Goal: Task Accomplishment & Management: Use online tool/utility

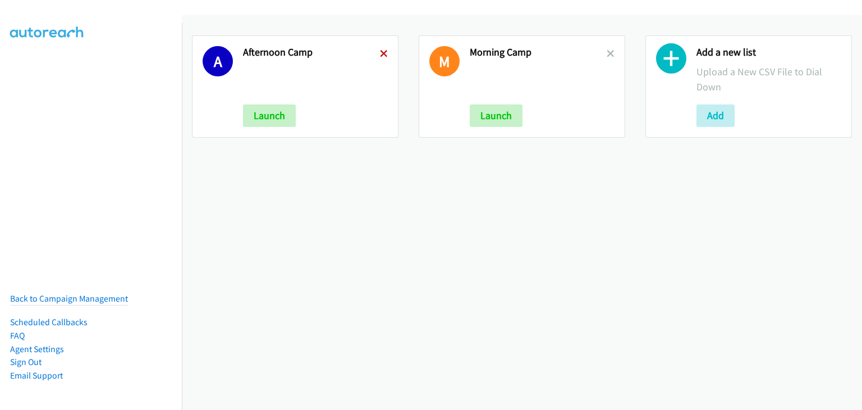
click at [382, 52] on icon at bounding box center [384, 55] width 8 height 8
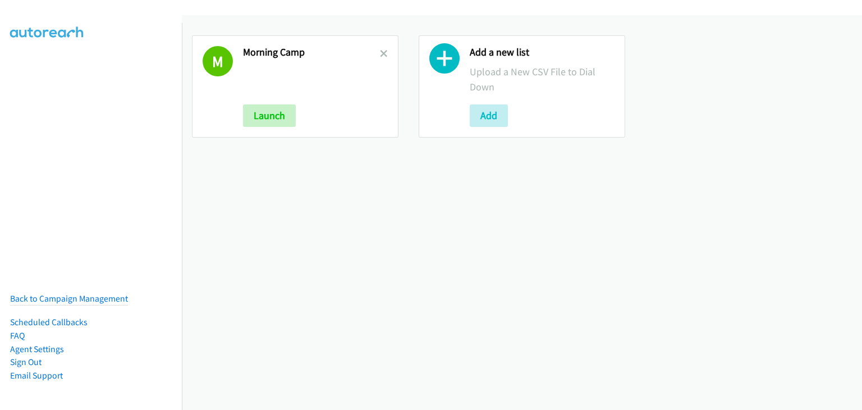
click at [371, 51] on h2 "Morning Camp" at bounding box center [311, 52] width 137 height 13
click at [384, 51] on icon at bounding box center [384, 55] width 8 height 8
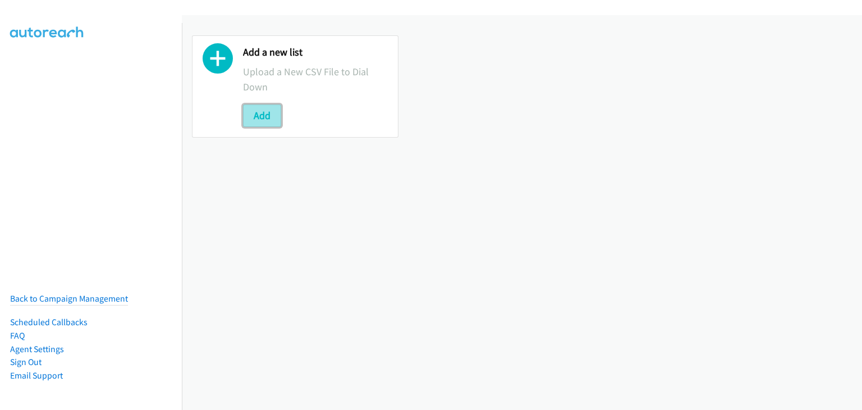
click at [263, 122] on button "Add" at bounding box center [262, 115] width 38 height 22
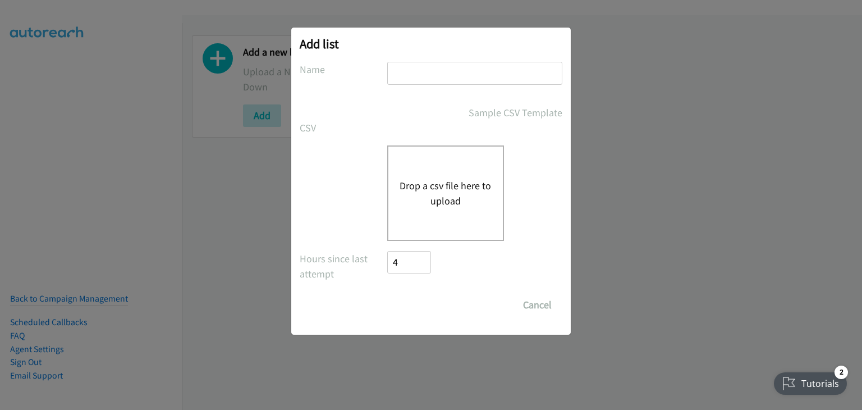
click at [447, 72] on input "text" at bounding box center [474, 73] width 175 height 23
type input "Morning Camp"
click at [444, 188] on button "Drop a csv file here to upload" at bounding box center [446, 193] width 92 height 30
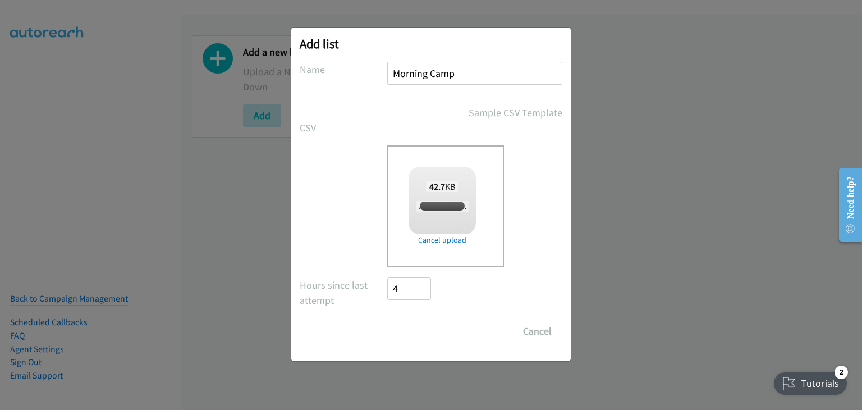
checkbox input "true"
click at [409, 331] on input "Save List" at bounding box center [416, 331] width 59 height 22
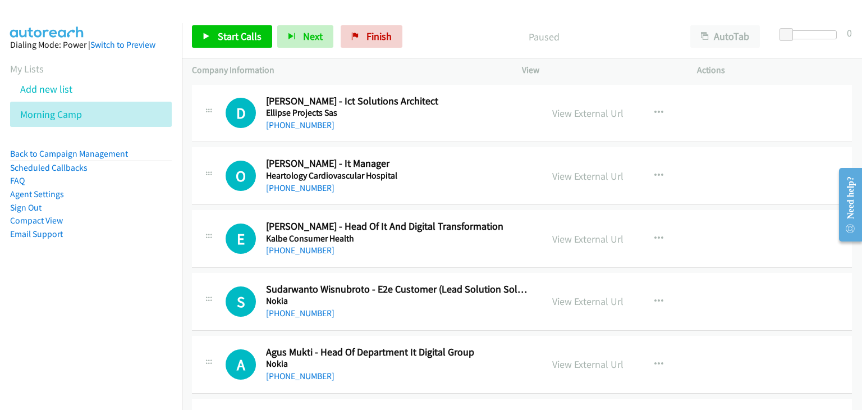
click at [278, 75] on p "Company Information" at bounding box center [347, 69] width 310 height 13
click at [247, 41] on span "Start Calls" at bounding box center [240, 36] width 44 height 13
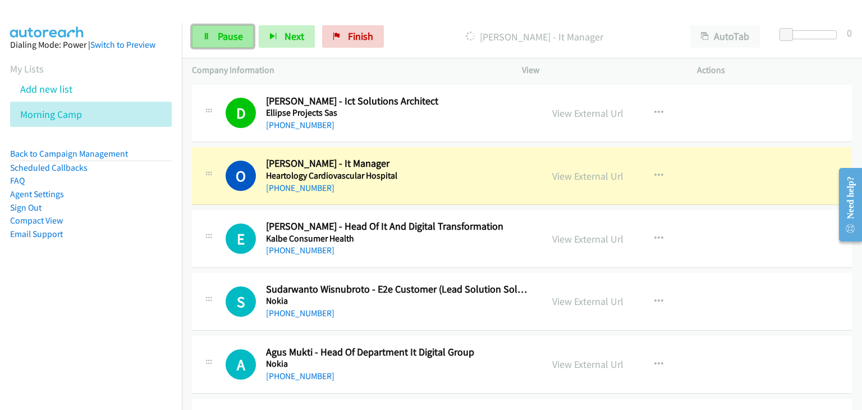
click at [218, 35] on span "Pause" at bounding box center [230, 36] width 25 height 13
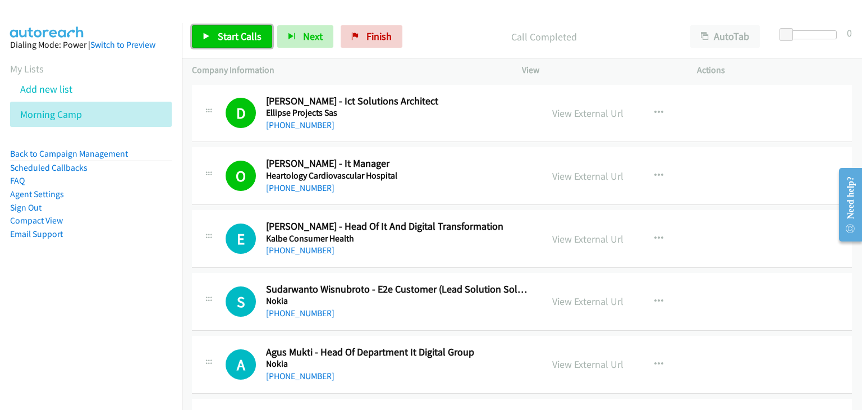
click at [242, 38] on span "Start Calls" at bounding box center [240, 36] width 44 height 13
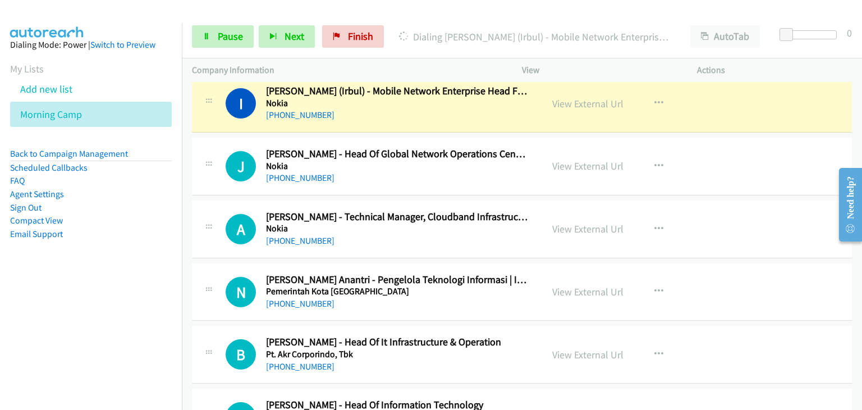
scroll to position [393, 0]
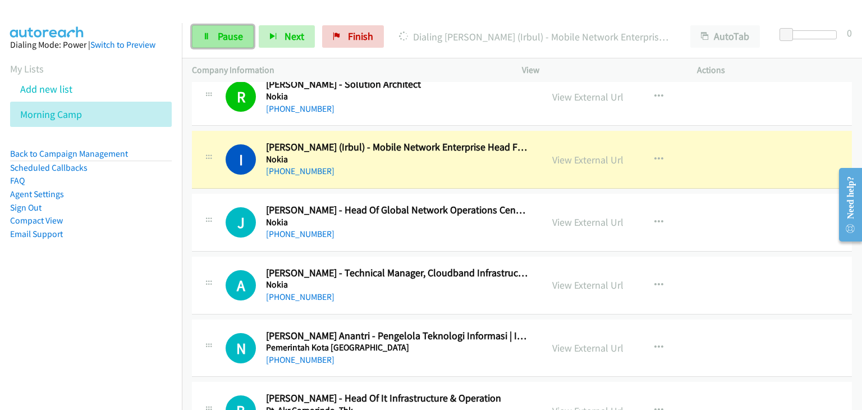
click at [231, 35] on span "Pause" at bounding box center [230, 36] width 25 height 13
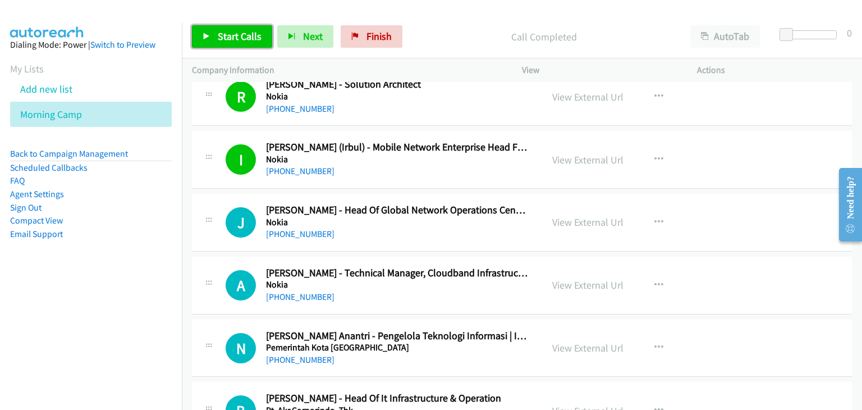
click at [221, 30] on span "Start Calls" at bounding box center [240, 36] width 44 height 13
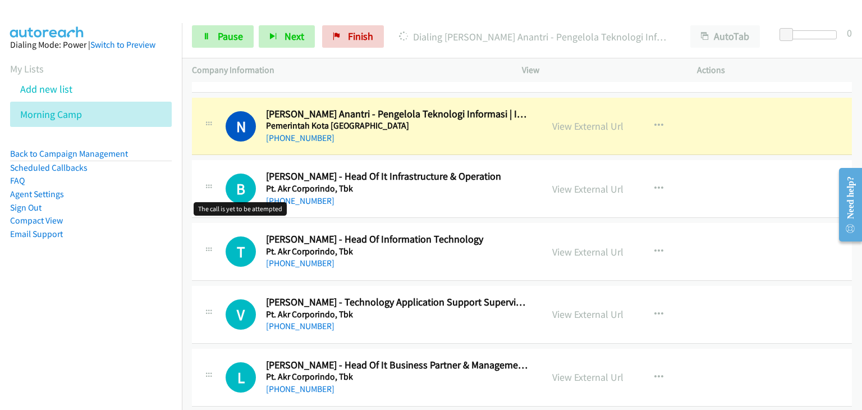
scroll to position [617, 0]
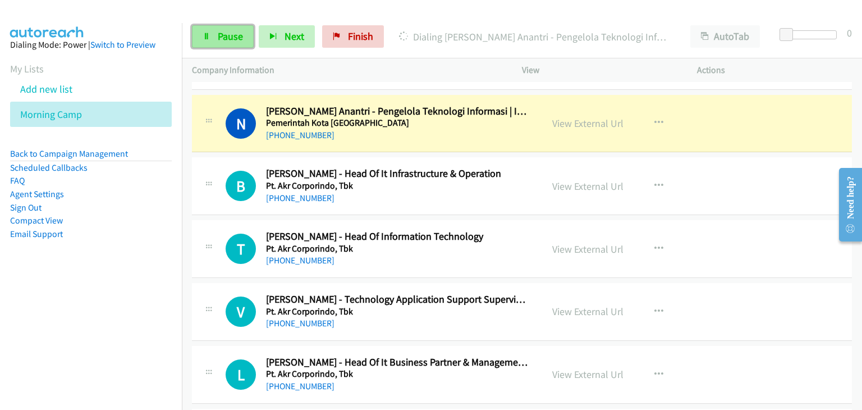
click at [227, 36] on span "Pause" at bounding box center [230, 36] width 25 height 13
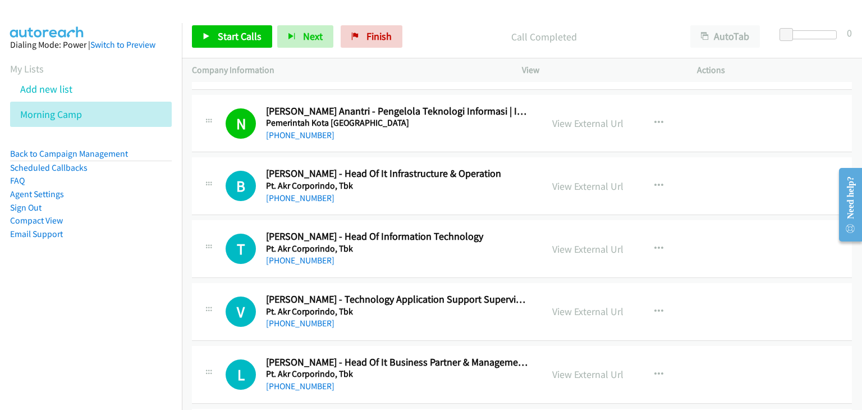
click at [241, 48] on div "Start Calls Pause Next Finish Call Completed AutoTab AutoTab 0" at bounding box center [522, 36] width 680 height 43
drag, startPoint x: 242, startPoint y: 39, endPoint x: 277, endPoint y: 90, distance: 61.9
click at [242, 39] on span "Start Calls" at bounding box center [240, 36] width 44 height 13
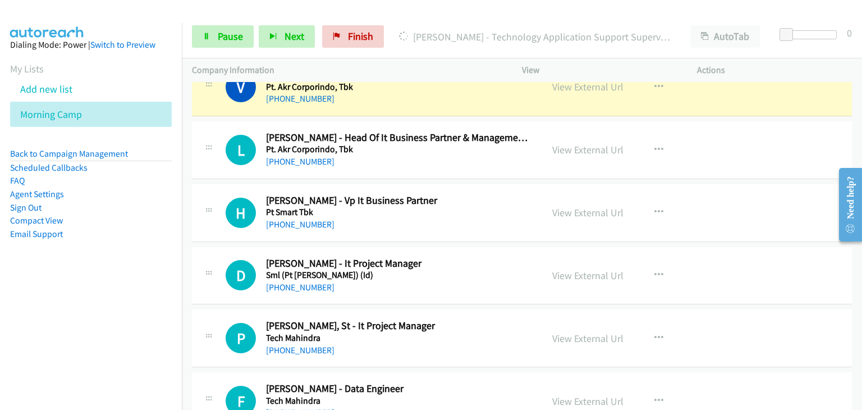
scroll to position [786, 0]
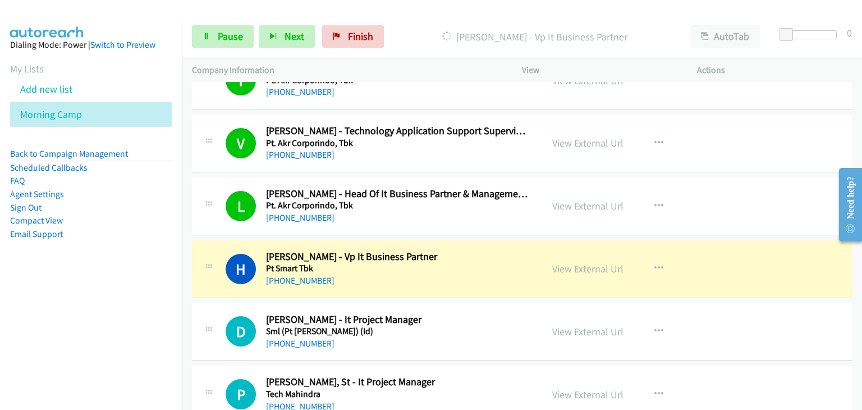
drag, startPoint x: 469, startPoint y: 335, endPoint x: 469, endPoint y: 323, distance: 11.8
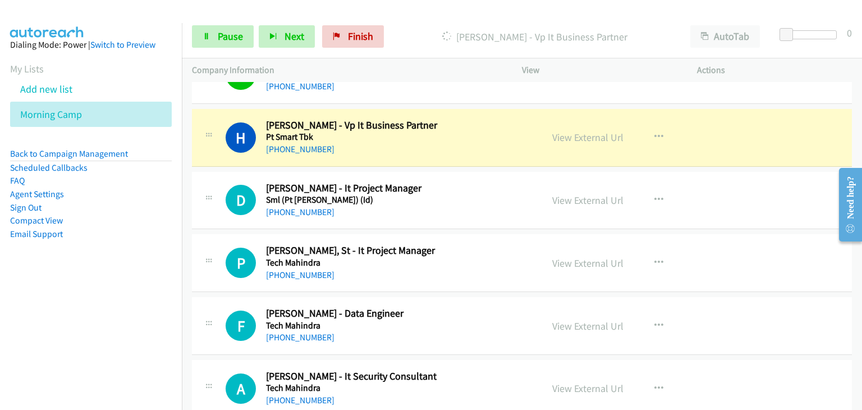
scroll to position [898, 0]
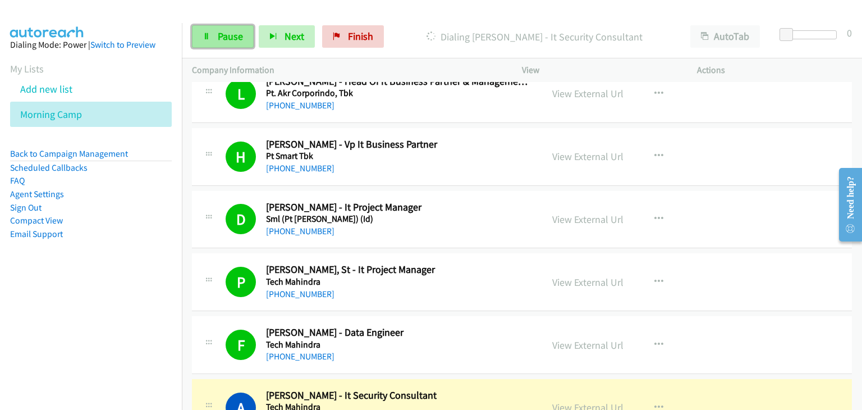
click at [233, 42] on span "Pause" at bounding box center [230, 36] width 25 height 13
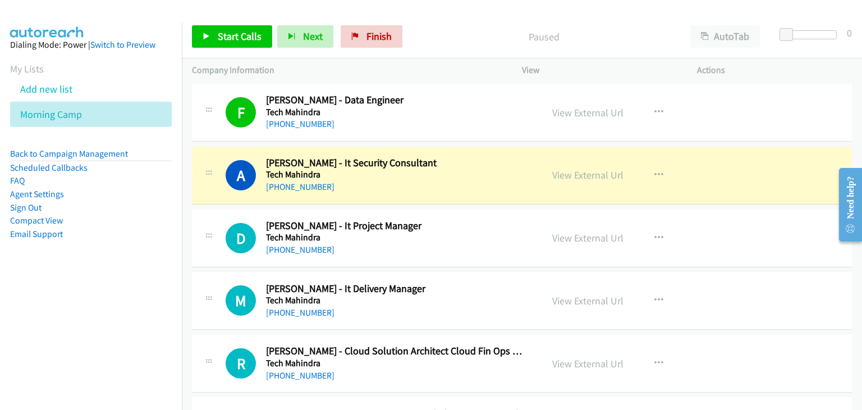
scroll to position [1179, 0]
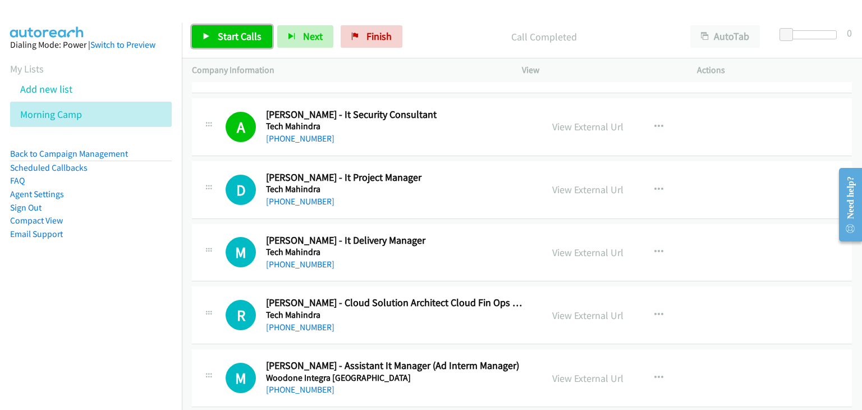
click at [227, 40] on span "Start Calls" at bounding box center [240, 36] width 44 height 13
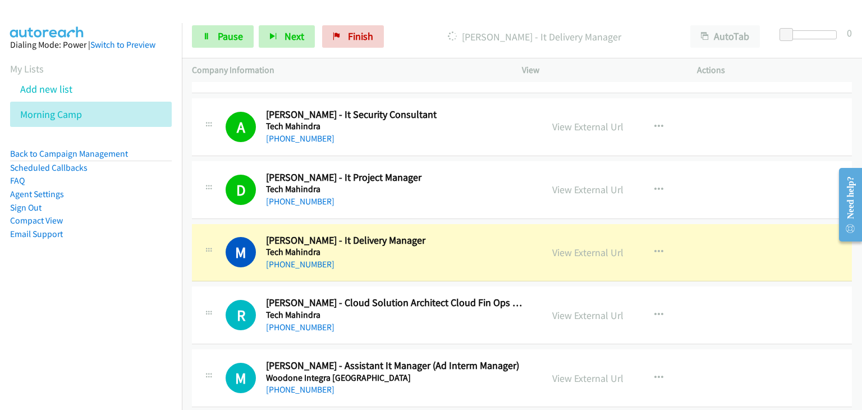
click at [203, 268] on div "M Callback Scheduled [PERSON_NAME] - It Delivery Manager Tech Mahindra [GEOGRAP…" at bounding box center [367, 252] width 330 height 37
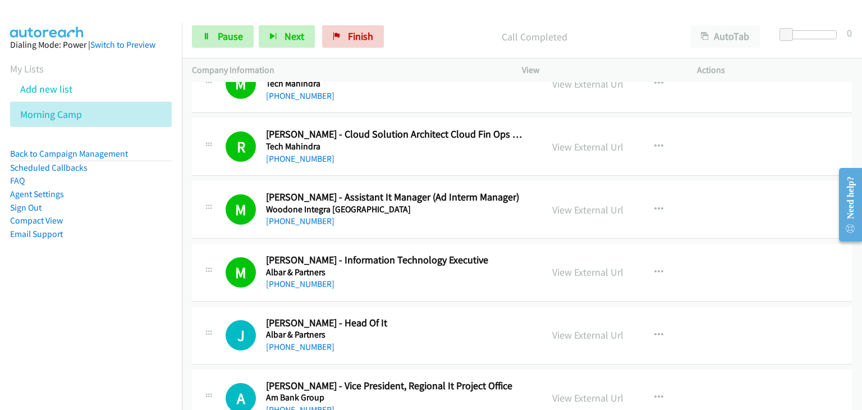
scroll to position [1403, 0]
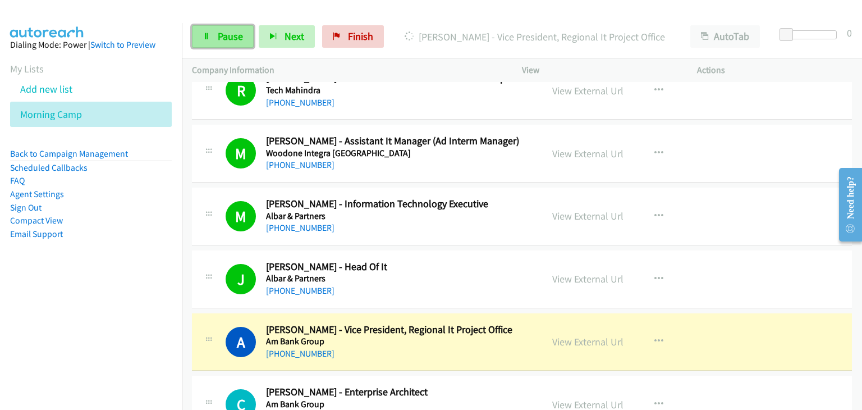
click at [227, 39] on span "Pause" at bounding box center [230, 36] width 25 height 13
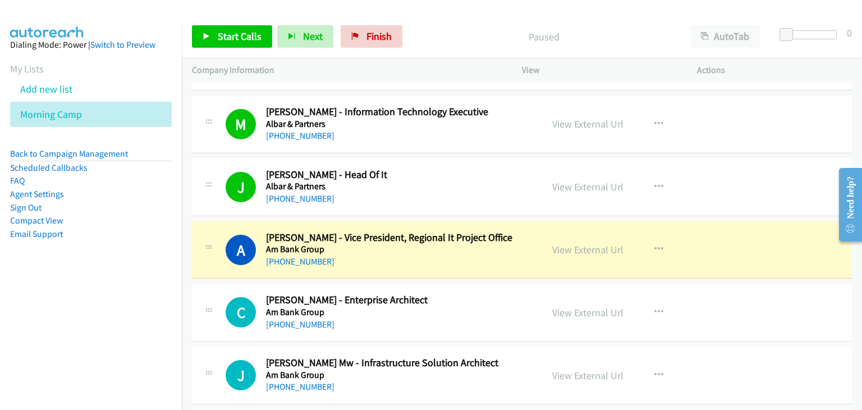
scroll to position [1515, 0]
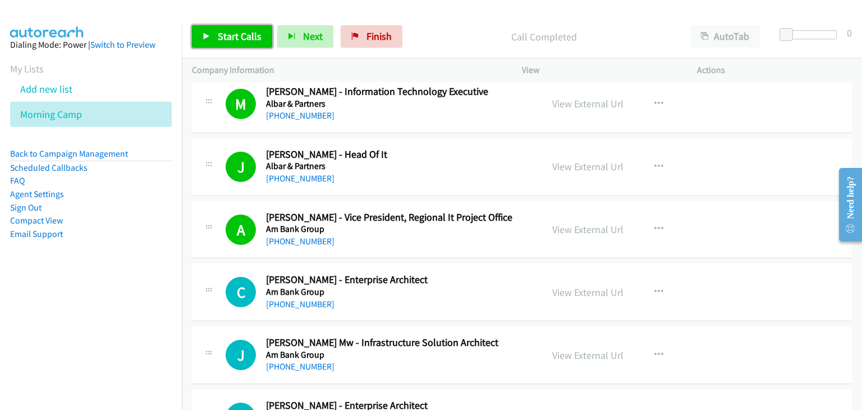
click at [220, 36] on span "Start Calls" at bounding box center [240, 36] width 44 height 13
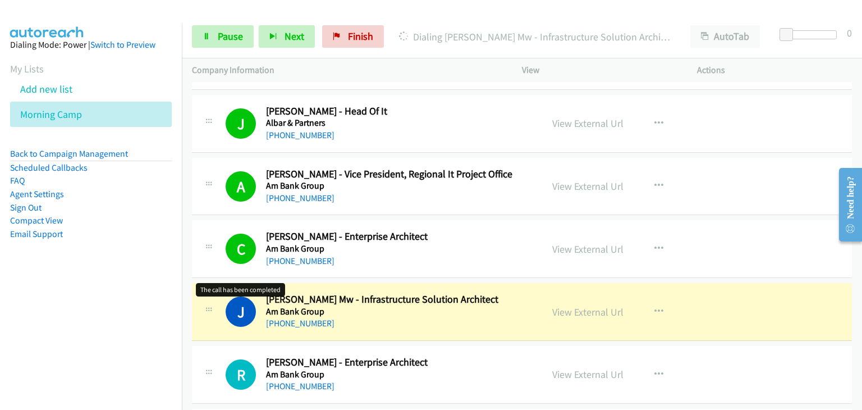
scroll to position [1627, 0]
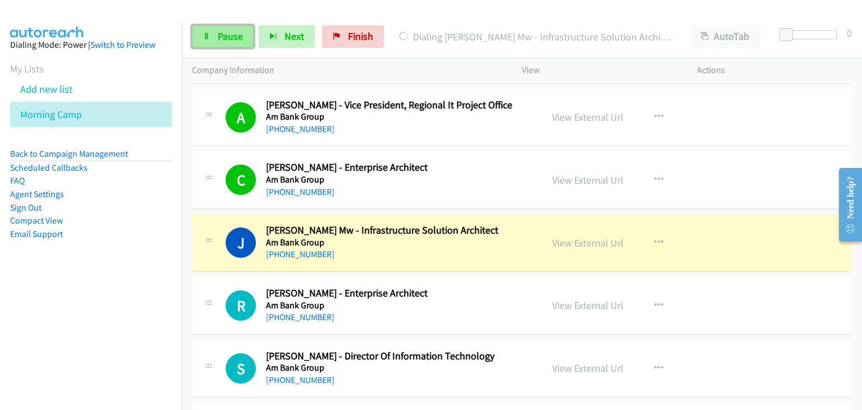
click at [203, 38] on icon at bounding box center [207, 37] width 8 height 8
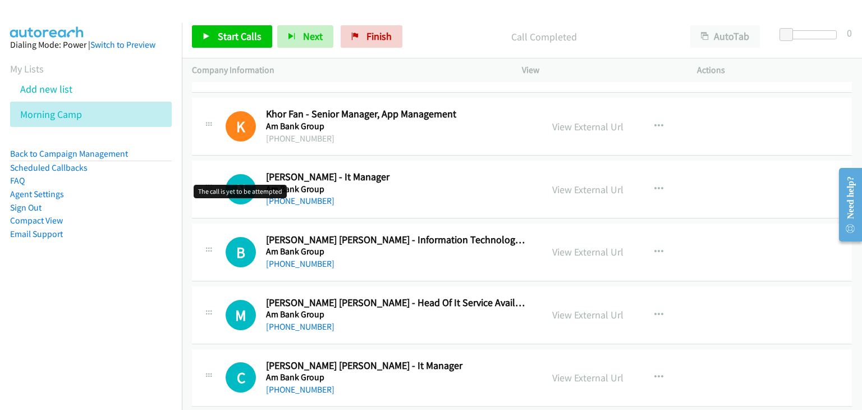
scroll to position [2133, 0]
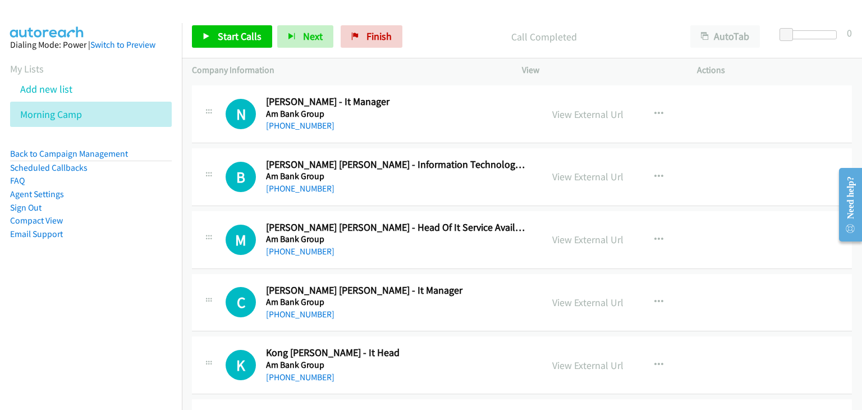
click at [209, 171] on icon at bounding box center [208, 174] width 13 height 6
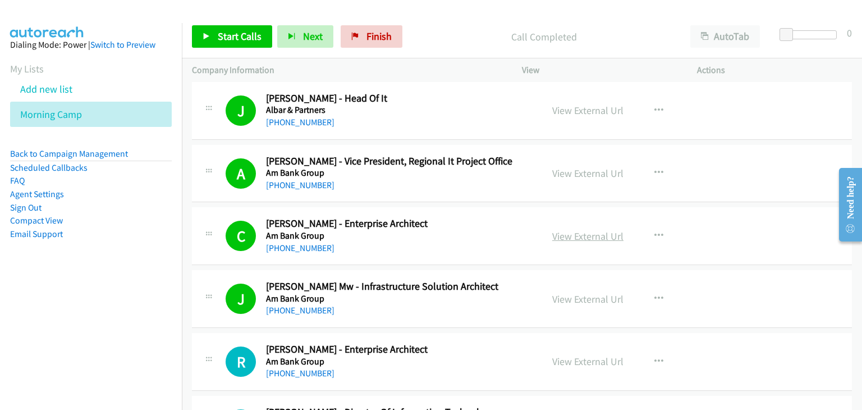
scroll to position [1684, 0]
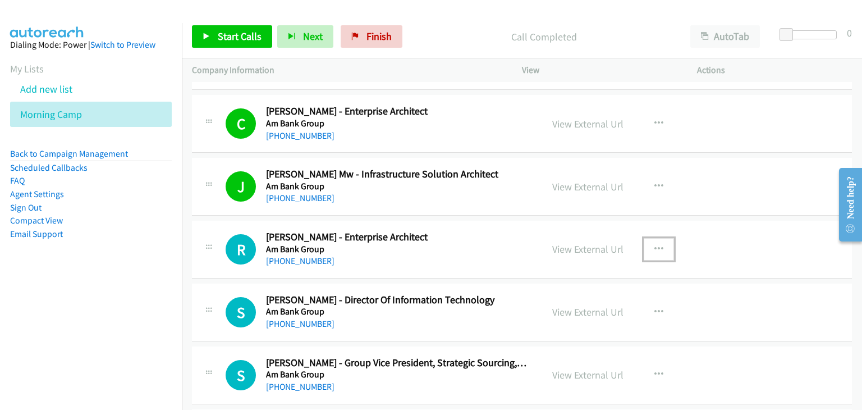
click at [654, 245] on icon "button" at bounding box center [658, 249] width 9 height 9
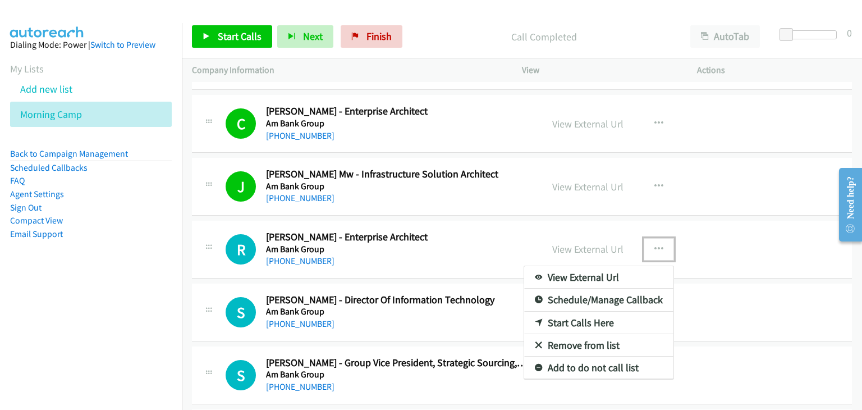
click at [651, 248] on div at bounding box center [431, 205] width 862 height 410
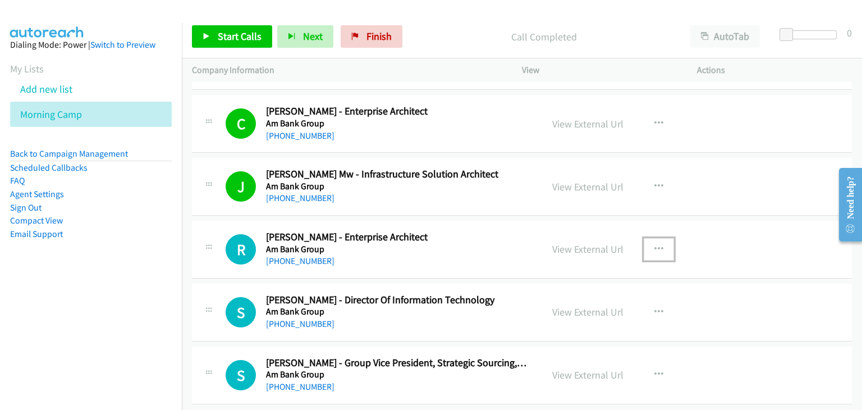
click at [654, 248] on icon "button" at bounding box center [658, 249] width 9 height 9
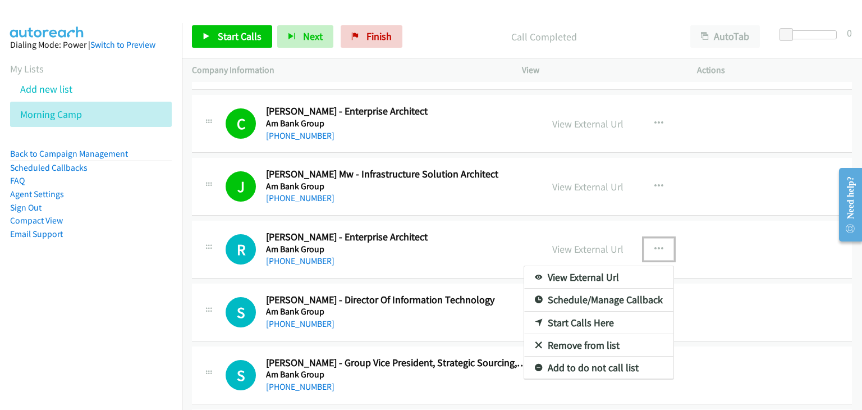
click at [574, 323] on link "Start Calls Here" at bounding box center [598, 322] width 149 height 22
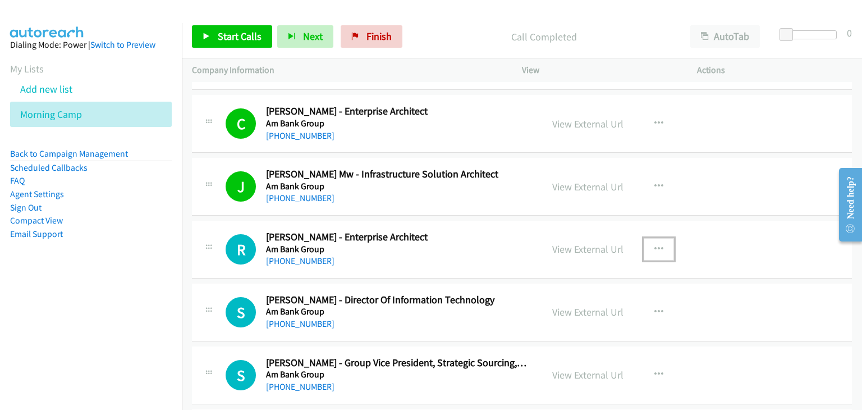
click at [654, 245] on icon "button" at bounding box center [658, 249] width 9 height 9
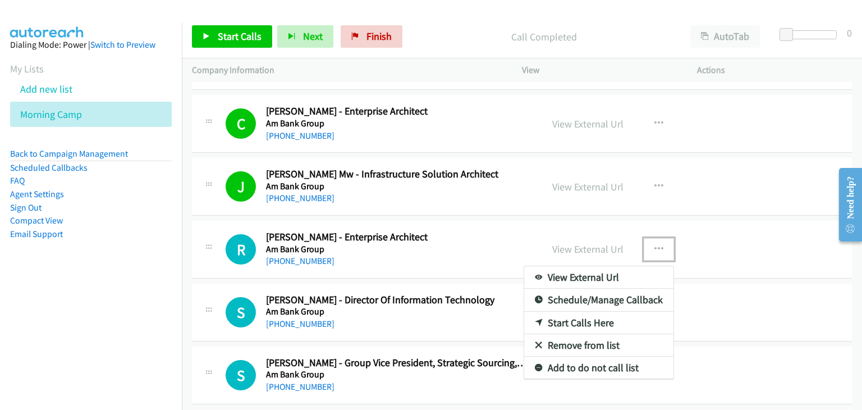
drag, startPoint x: 558, startPoint y: 314, endPoint x: 404, endPoint y: 224, distance: 178.8
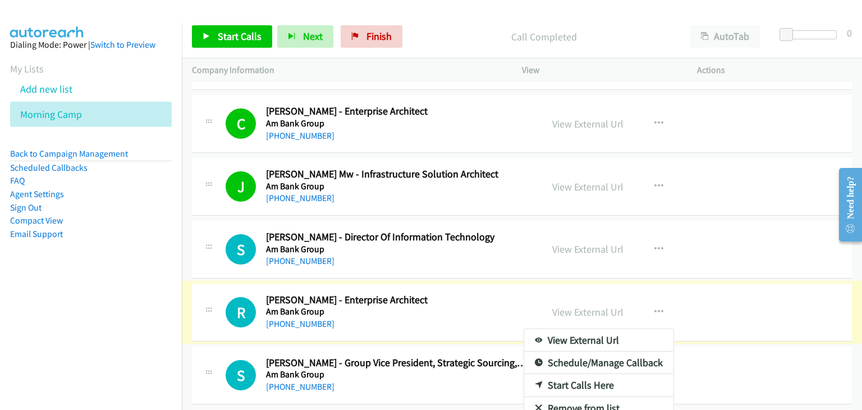
click at [239, 40] on div at bounding box center [431, 205] width 862 height 410
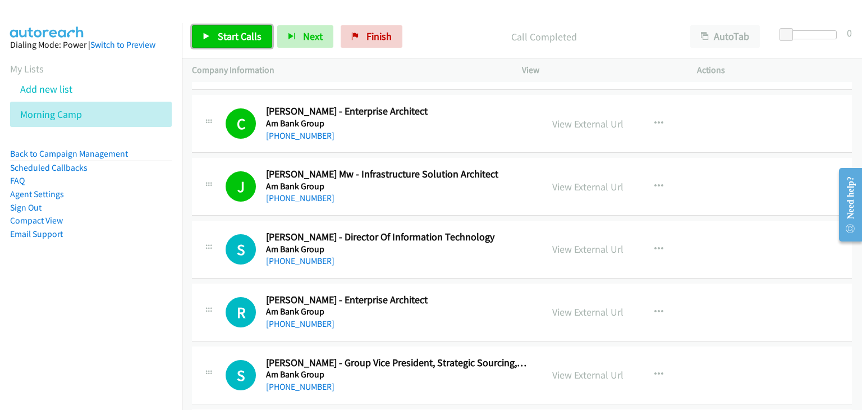
click at [253, 40] on span "Start Calls" at bounding box center [240, 36] width 44 height 13
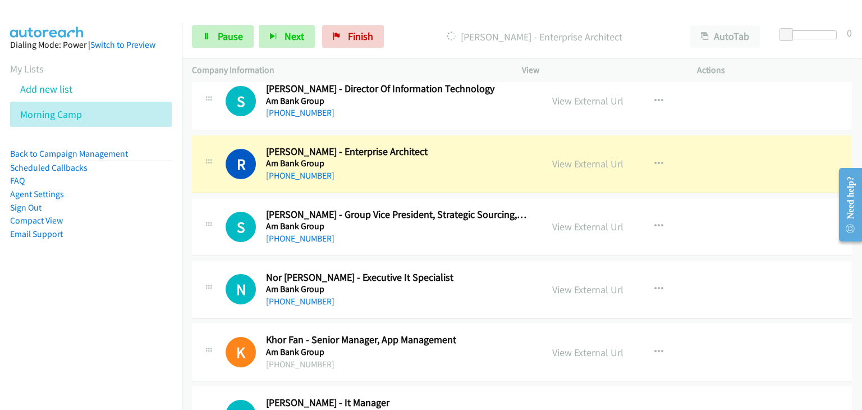
scroll to position [1852, 0]
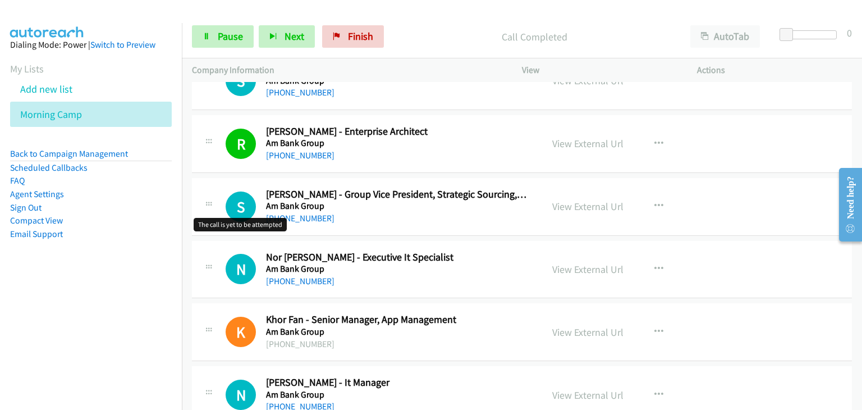
click at [244, 217] on h1 "S" at bounding box center [241, 206] width 30 height 30
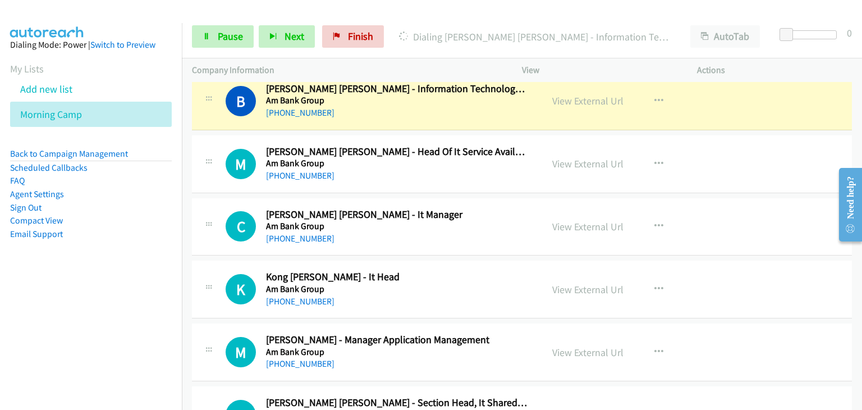
scroll to position [2189, 0]
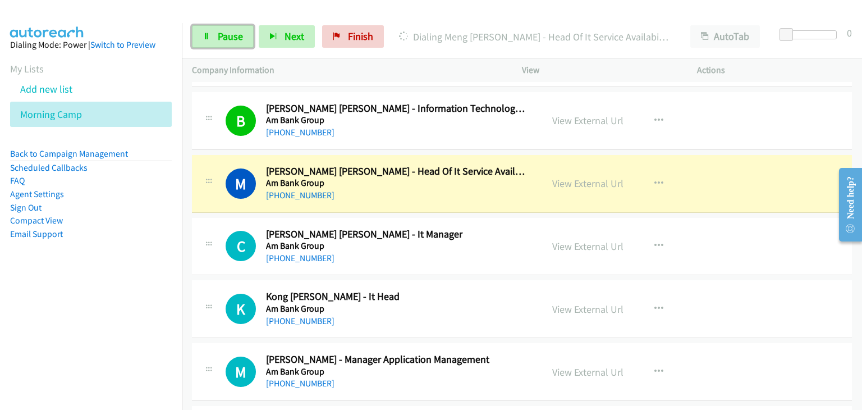
drag, startPoint x: 223, startPoint y: 41, endPoint x: 232, endPoint y: 53, distance: 14.9
click at [223, 41] on span "Pause" at bounding box center [230, 36] width 25 height 13
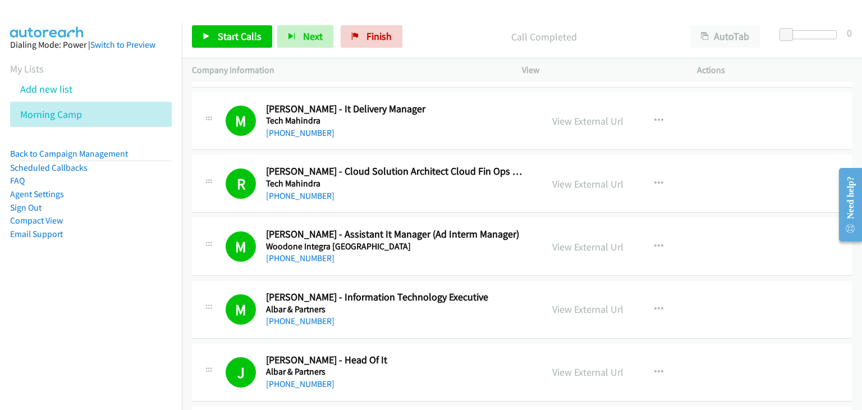
scroll to position [1459, 0]
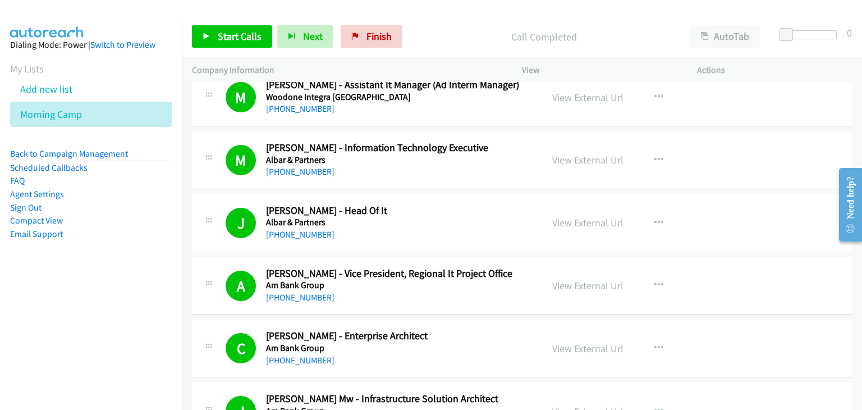
click at [228, 191] on td "J Callback Scheduled [PERSON_NAME] - Head Of It Albar & Partners Asia/[GEOGRAPH…" at bounding box center [522, 222] width 680 height 63
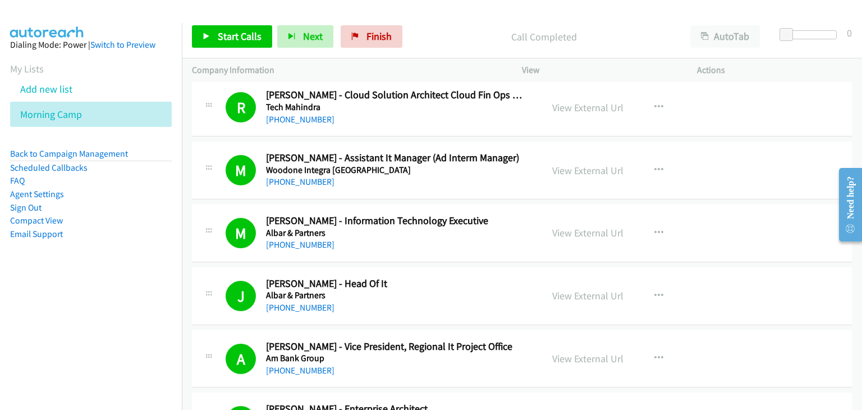
scroll to position [1403, 0]
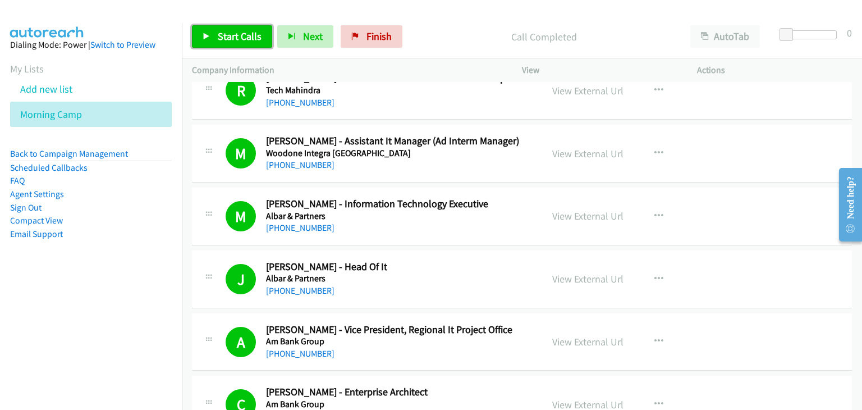
click at [205, 36] on icon at bounding box center [207, 37] width 8 height 8
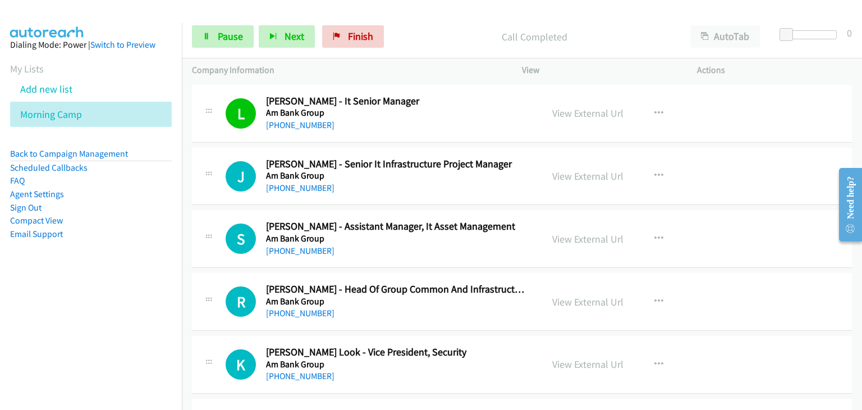
scroll to position [2582, 0]
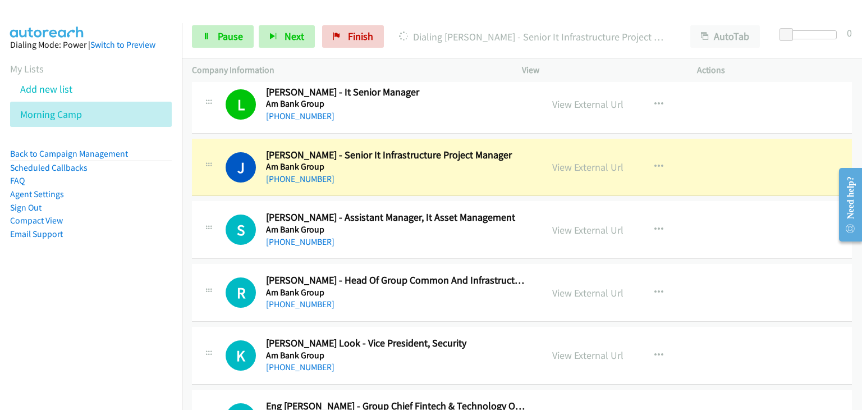
click at [190, 126] on td "L Callback Scheduled [PERSON_NAME] - It Senior Manager Am Bank Group Asia/[GEOG…" at bounding box center [522, 104] width 680 height 63
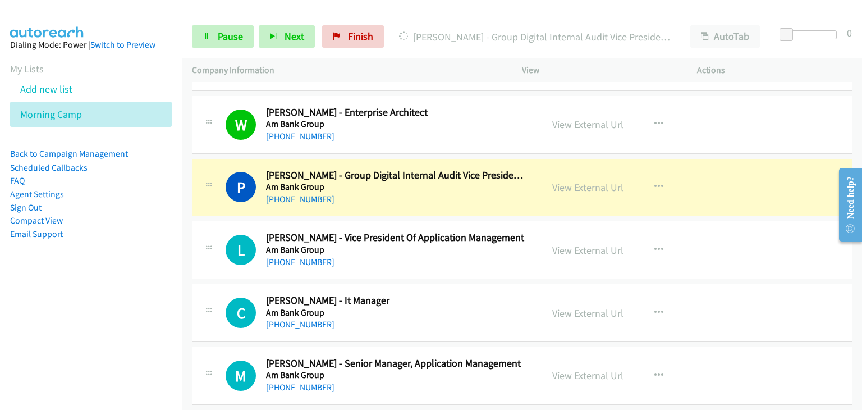
scroll to position [2918, 0]
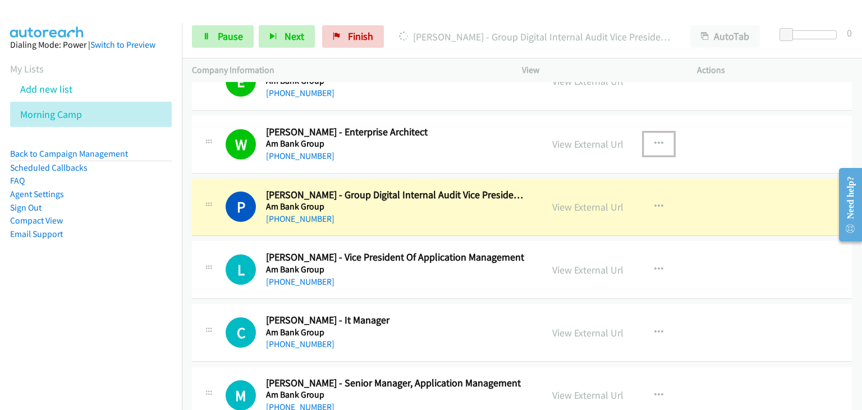
click at [658, 139] on icon "button" at bounding box center [658, 143] width 9 height 9
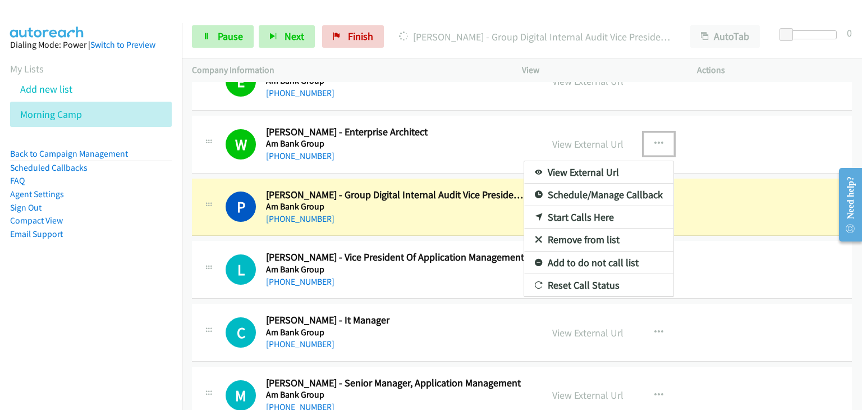
click at [599, 234] on link "Remove from list" at bounding box center [598, 239] width 149 height 22
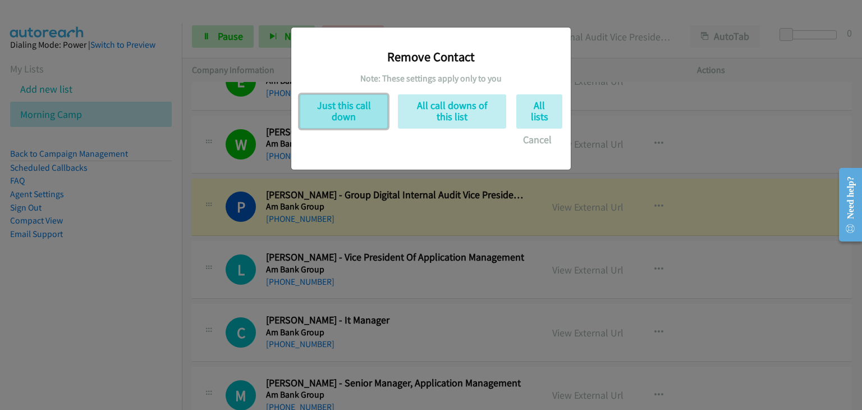
click at [363, 106] on button "Just this call down" at bounding box center [344, 111] width 88 height 34
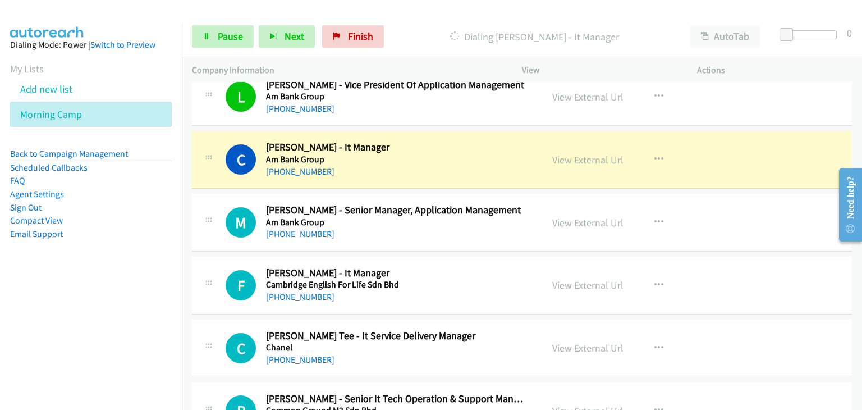
scroll to position [3030, 0]
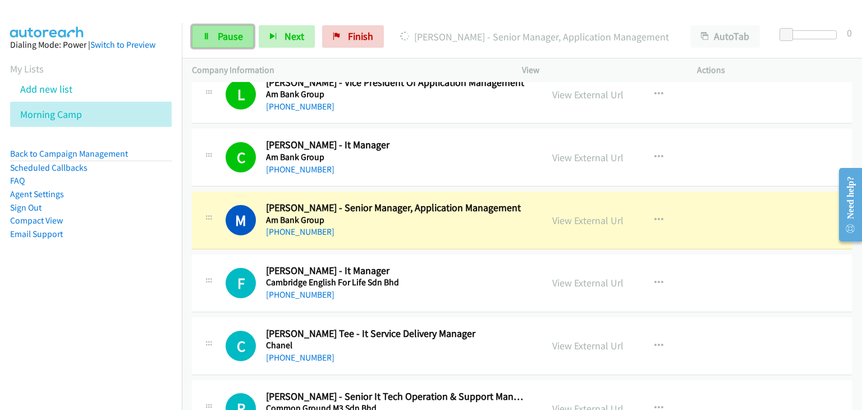
click at [228, 36] on span "Pause" at bounding box center [230, 36] width 25 height 13
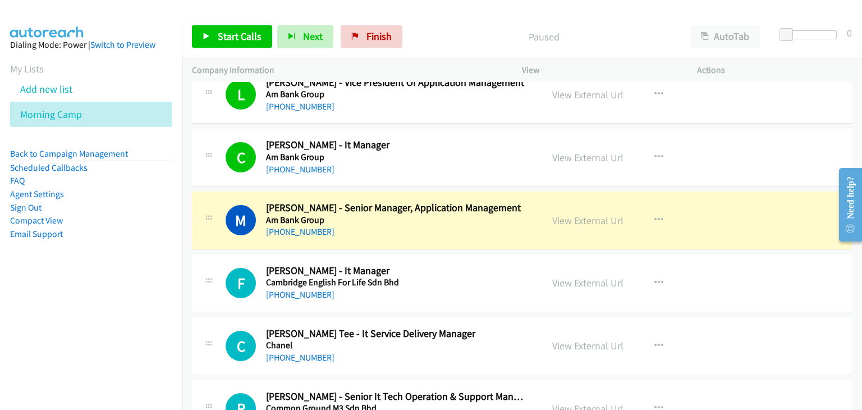
click at [201, 169] on div "C Callback Scheduled [PERSON_NAME] - It Manager Am Bank Group Asia/[GEOGRAPHIC_…" at bounding box center [367, 157] width 350 height 37
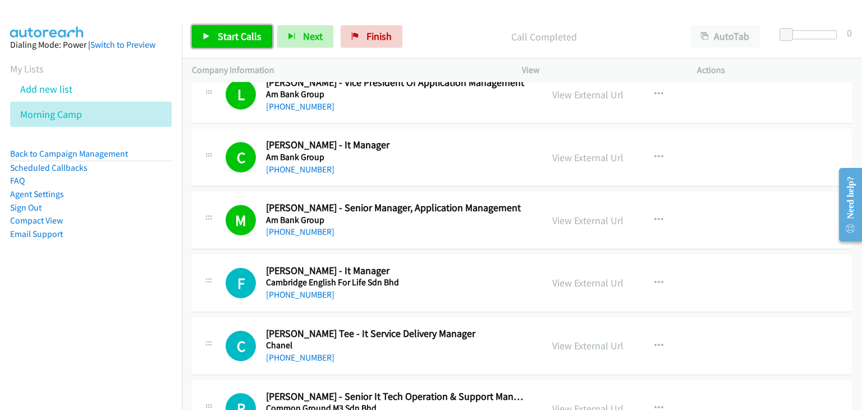
click at [247, 44] on link "Start Calls" at bounding box center [232, 36] width 80 height 22
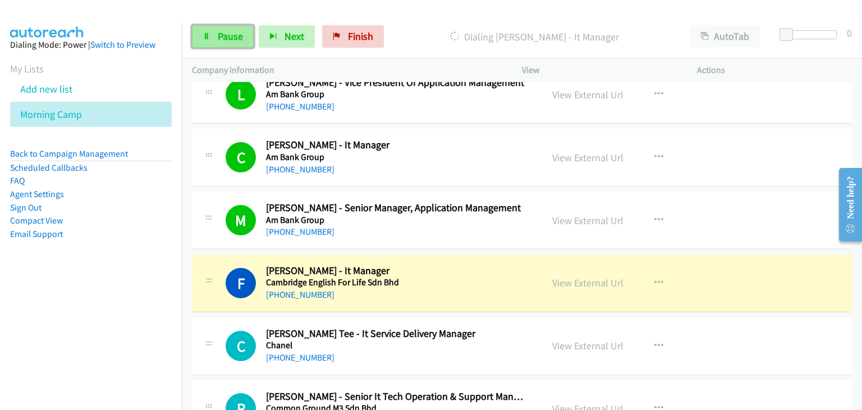
click at [226, 40] on span "Pause" at bounding box center [230, 36] width 25 height 13
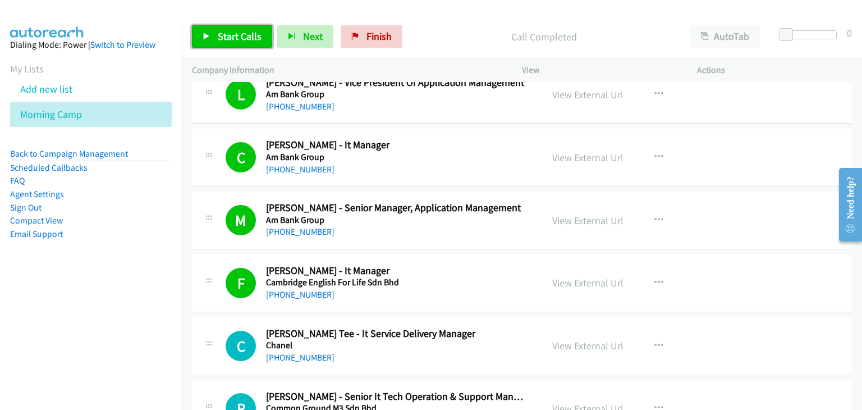
click at [237, 41] on span "Start Calls" at bounding box center [240, 36] width 44 height 13
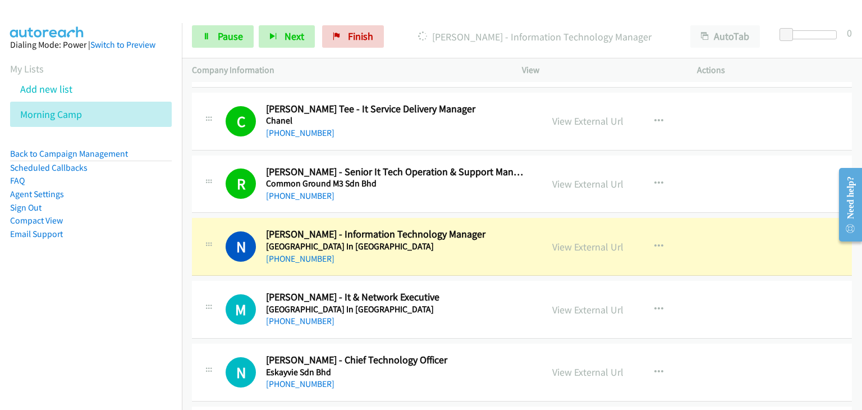
scroll to position [3311, 0]
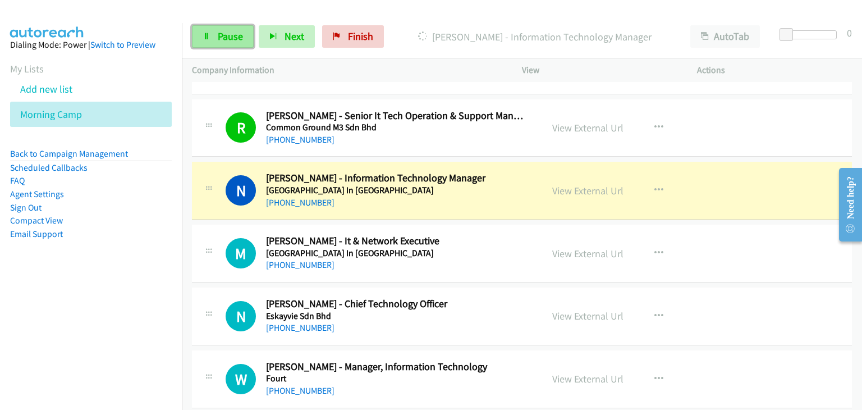
click at [213, 43] on link "Pause" at bounding box center [223, 36] width 62 height 22
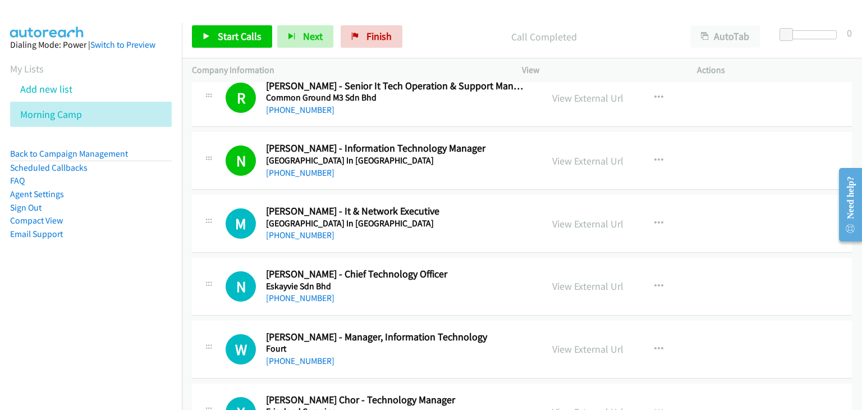
scroll to position [3367, 0]
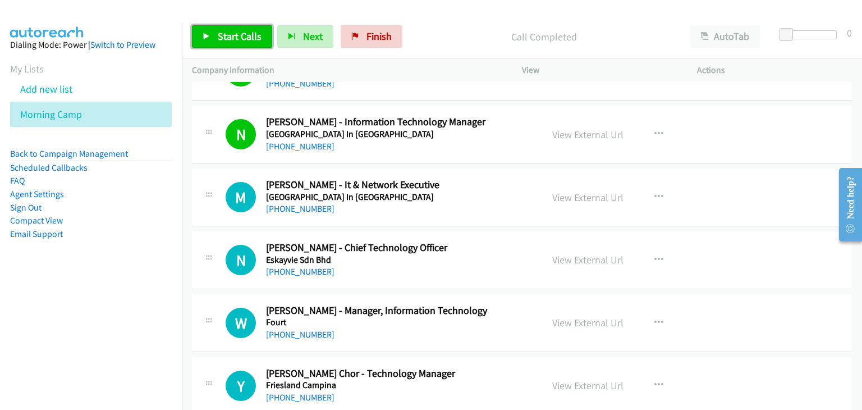
drag, startPoint x: 254, startPoint y: 41, endPoint x: 256, endPoint y: 60, distance: 19.2
click at [254, 41] on span "Start Calls" at bounding box center [240, 36] width 44 height 13
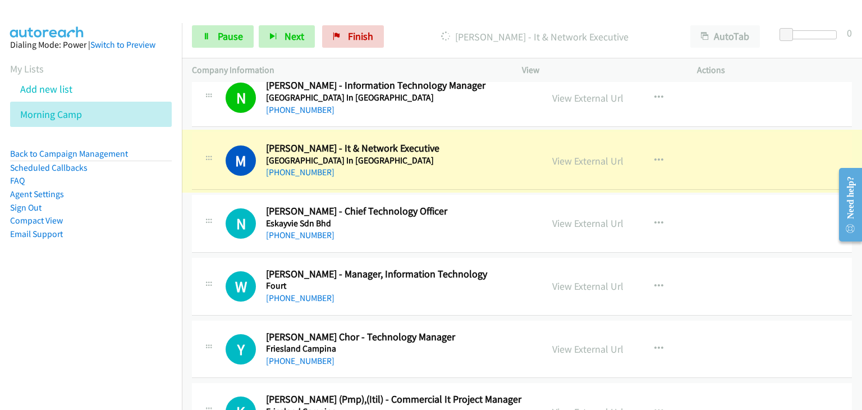
scroll to position [3423, 0]
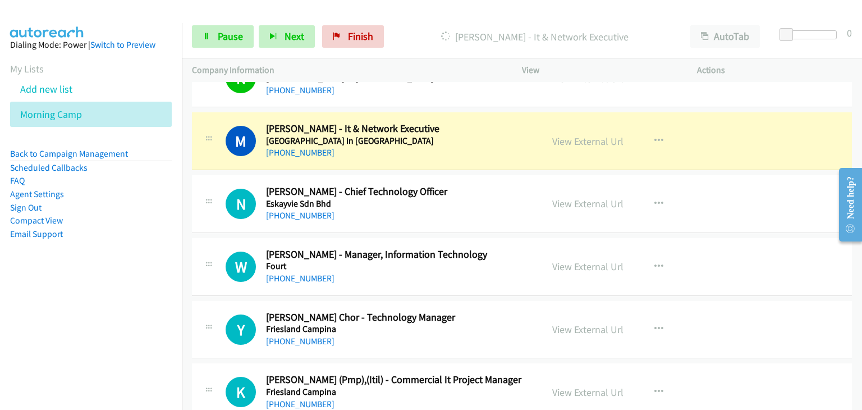
click at [213, 175] on div "N Callback Scheduled [PERSON_NAME] - Chief Technology Officer Eskayvie Sdn Bhd …" at bounding box center [522, 204] width 660 height 58
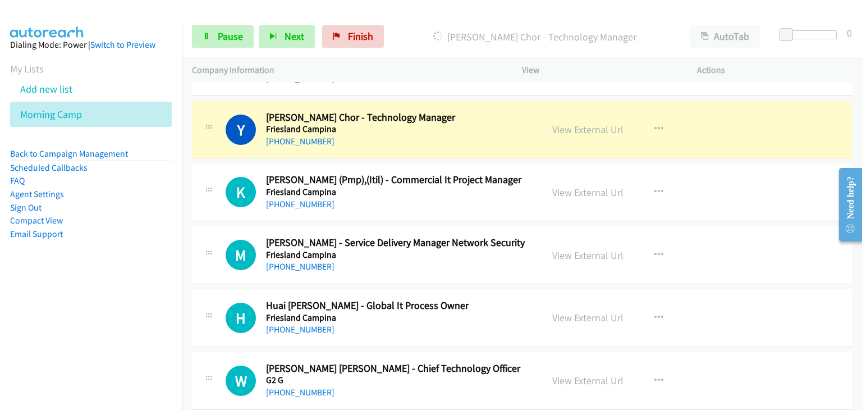
scroll to position [3648, 0]
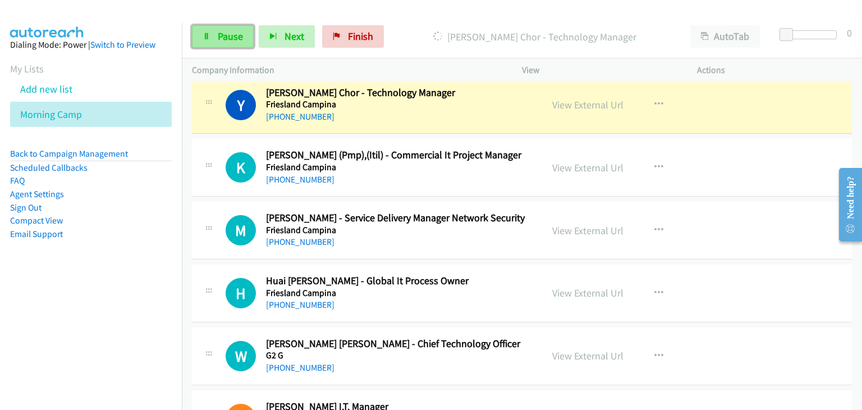
click at [207, 34] on icon at bounding box center [207, 37] width 8 height 8
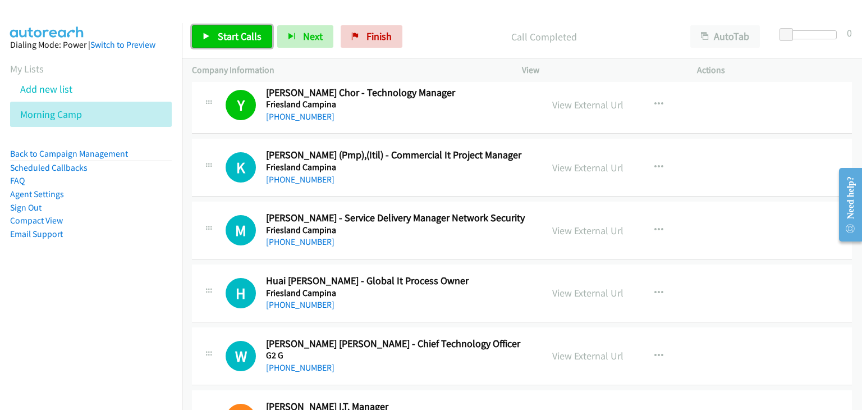
click at [254, 42] on link "Start Calls" at bounding box center [232, 36] width 80 height 22
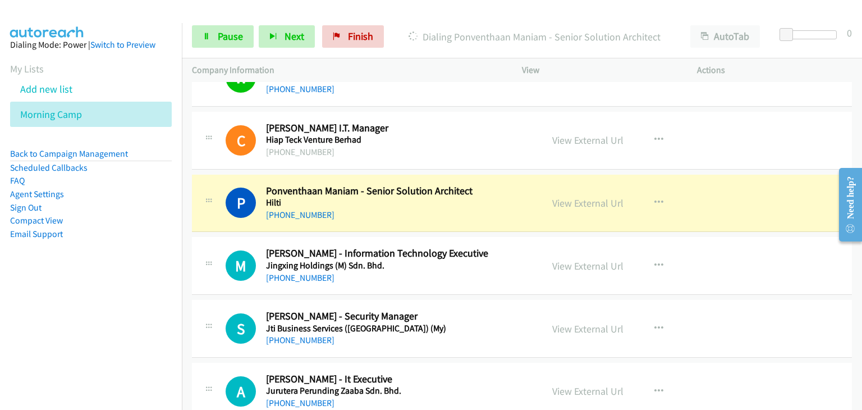
scroll to position [3928, 0]
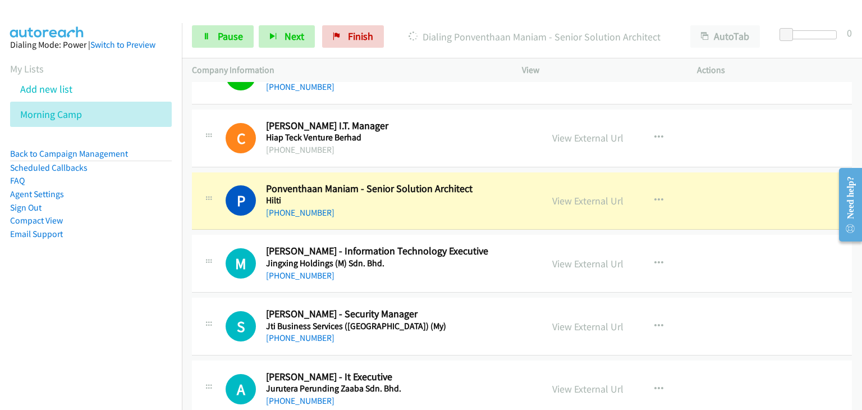
click at [195, 22] on div "Start Calls Pause Next Finish Dialing Ponventhaan Maniam - Senior Solution Arch…" at bounding box center [522, 36] width 680 height 43
click at [214, 39] on link "Pause" at bounding box center [223, 36] width 62 height 22
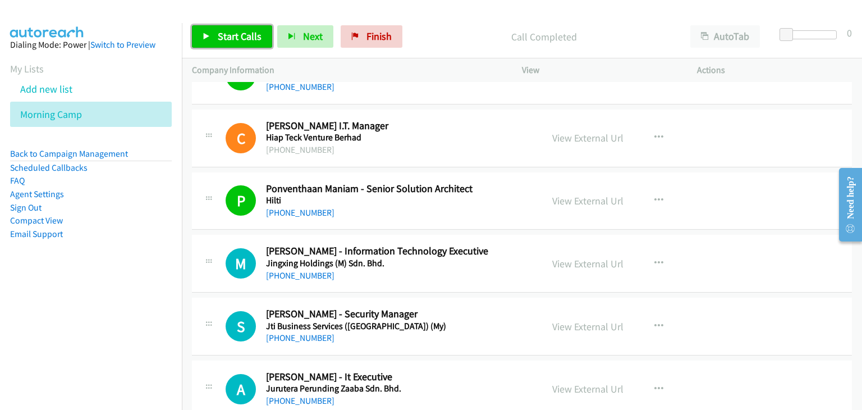
click at [218, 45] on link "Start Calls" at bounding box center [232, 36] width 80 height 22
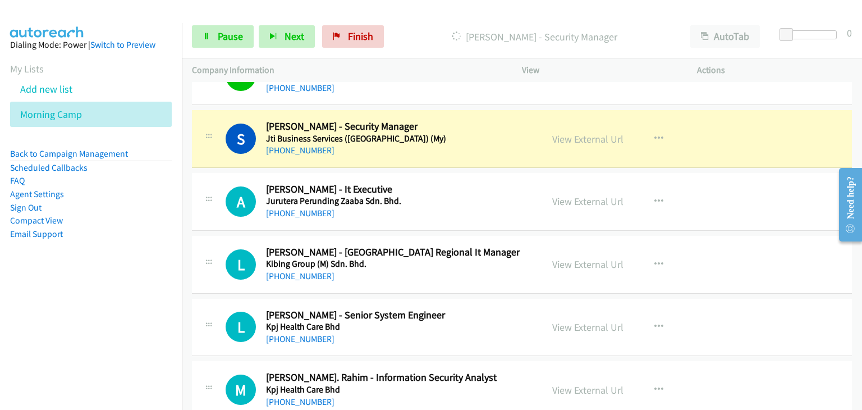
scroll to position [4097, 0]
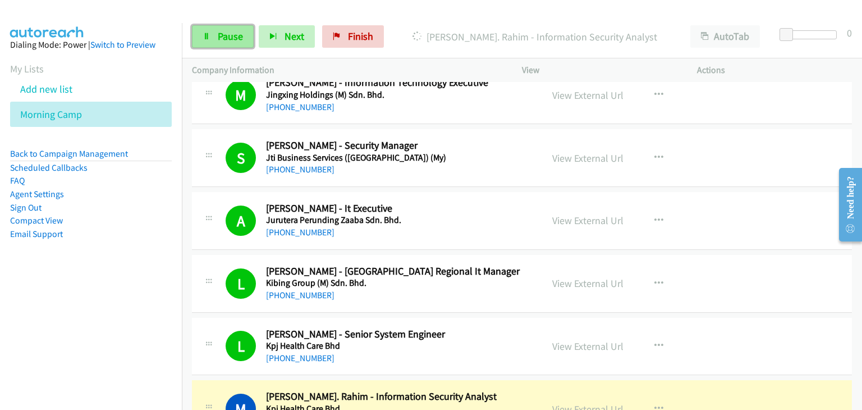
click at [218, 41] on span "Pause" at bounding box center [230, 36] width 25 height 13
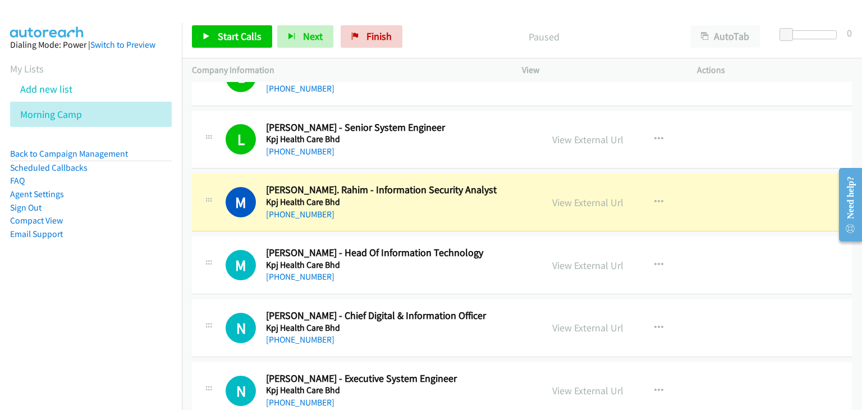
scroll to position [4321, 0]
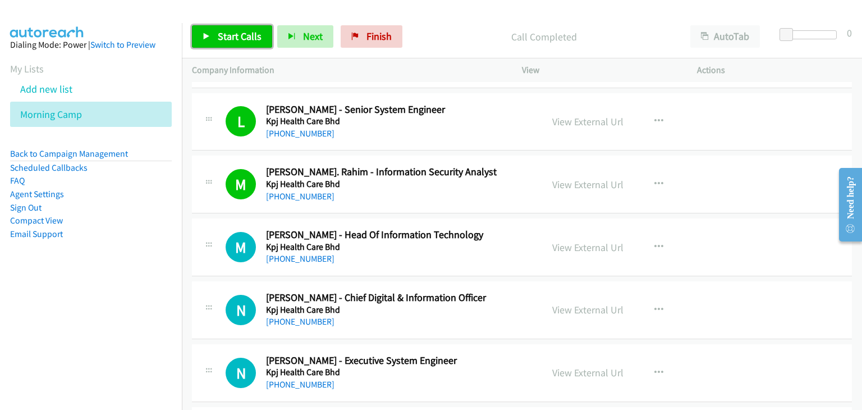
click at [248, 40] on span "Start Calls" at bounding box center [240, 36] width 44 height 13
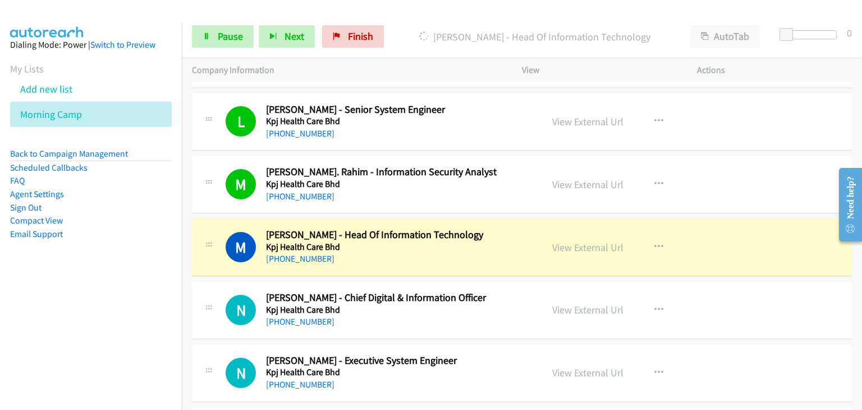
scroll to position [4377, 0]
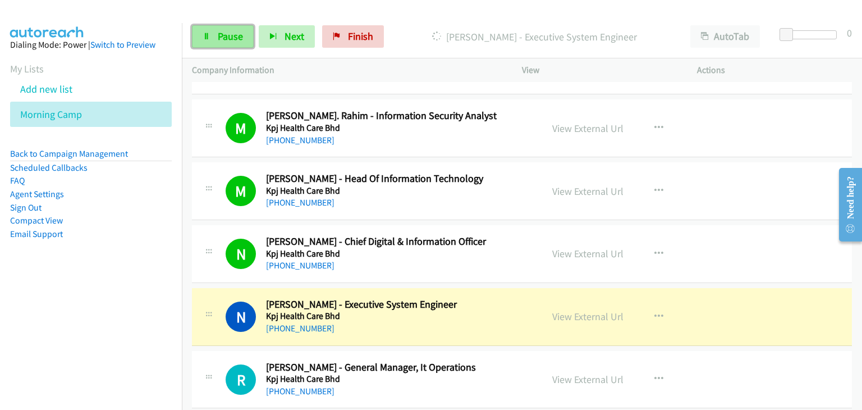
click at [227, 33] on span "Pause" at bounding box center [230, 36] width 25 height 13
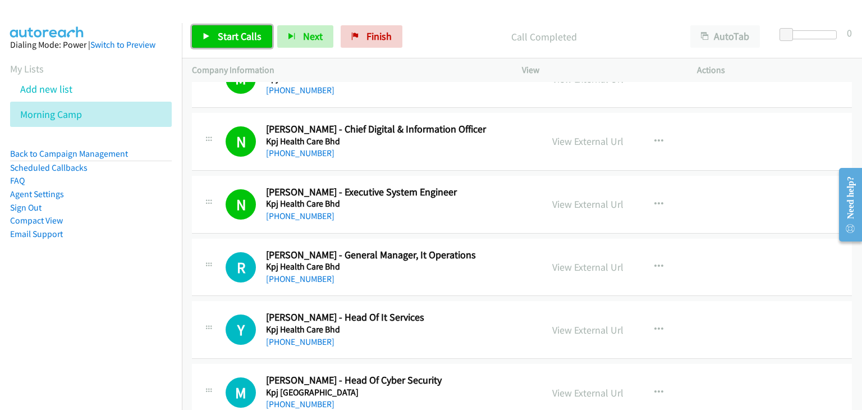
click at [228, 39] on span "Start Calls" at bounding box center [240, 36] width 44 height 13
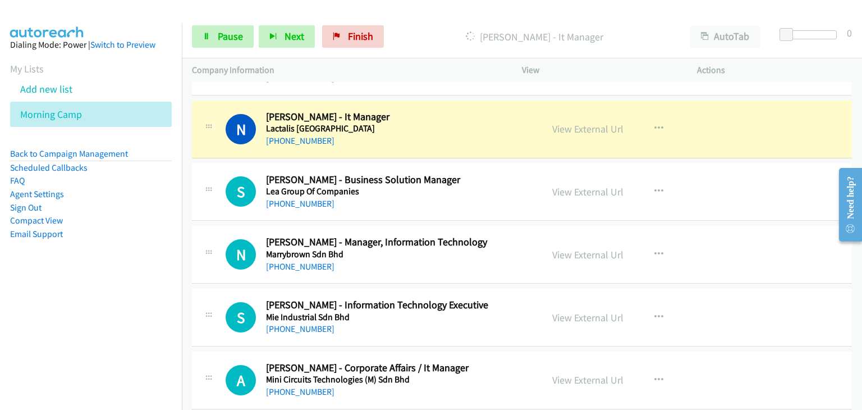
scroll to position [4882, 0]
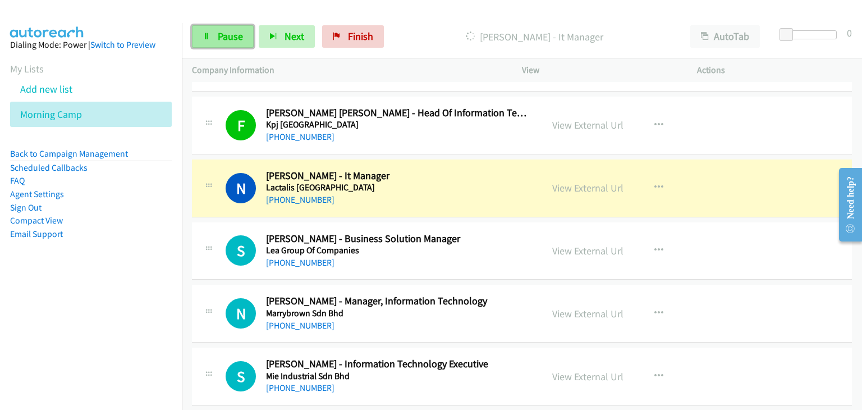
click at [213, 29] on link "Pause" at bounding box center [223, 36] width 62 height 22
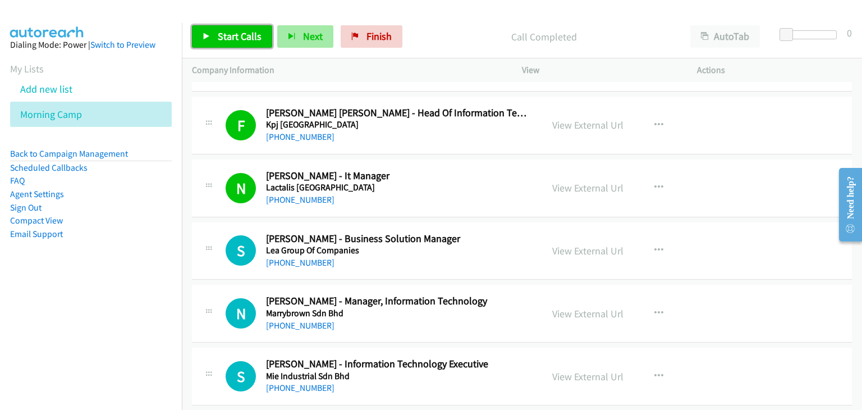
drag, startPoint x: 235, startPoint y: 29, endPoint x: 277, endPoint y: 46, distance: 45.0
click at [235, 29] on link "Start Calls" at bounding box center [232, 36] width 80 height 22
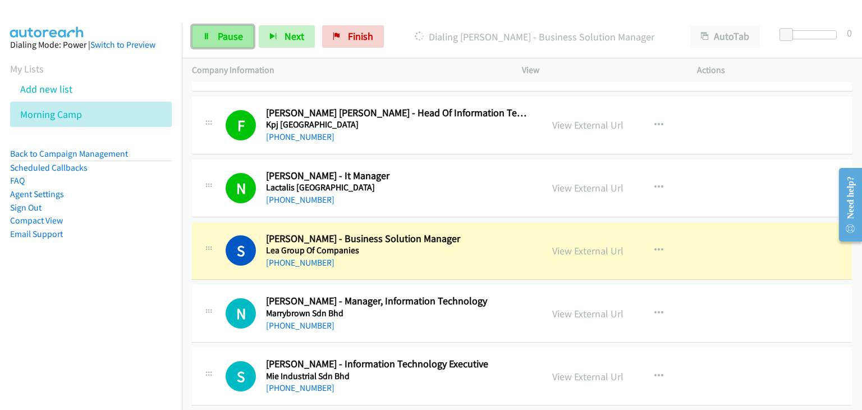
click at [218, 35] on span "Pause" at bounding box center [230, 36] width 25 height 13
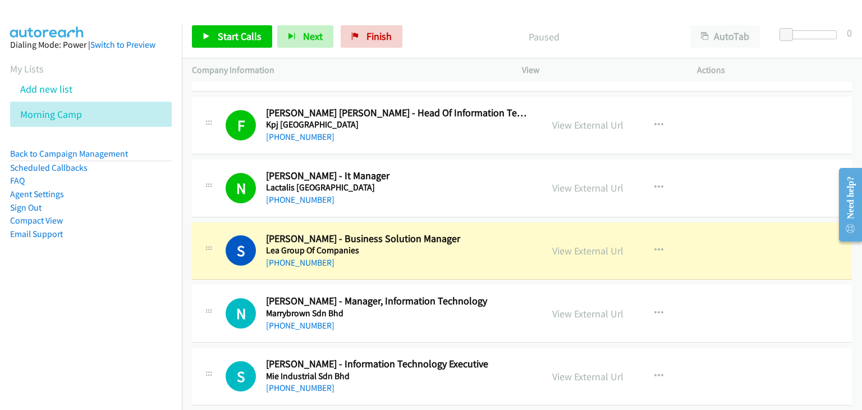
scroll to position [4995, 0]
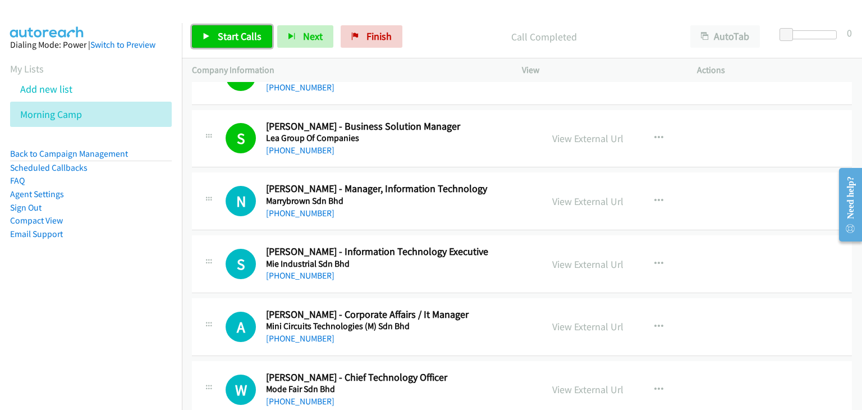
click at [218, 39] on span "Start Calls" at bounding box center [240, 36] width 44 height 13
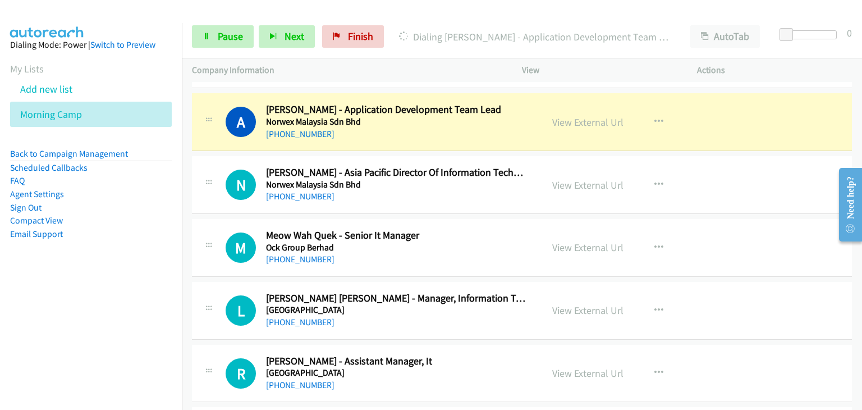
scroll to position [5331, 0]
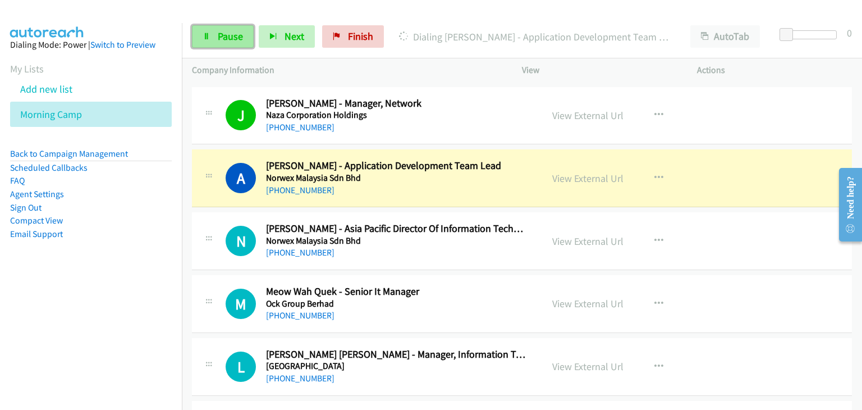
click at [227, 34] on span "Pause" at bounding box center [230, 36] width 25 height 13
click at [232, 44] on link "Pause" at bounding box center [223, 36] width 62 height 22
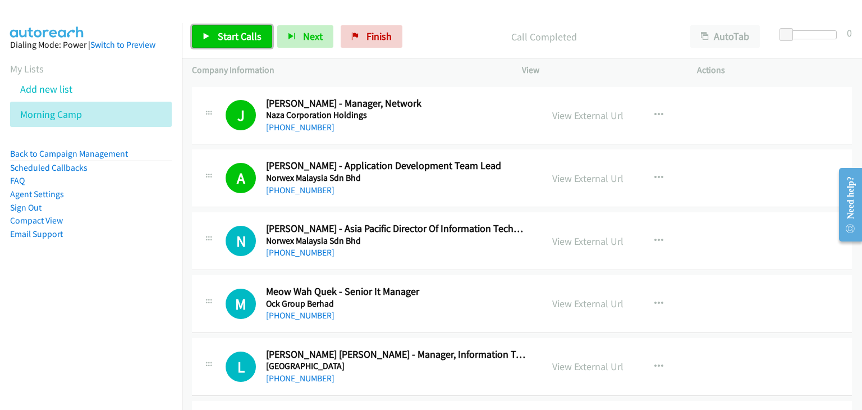
click at [215, 30] on link "Start Calls" at bounding box center [232, 36] width 80 height 22
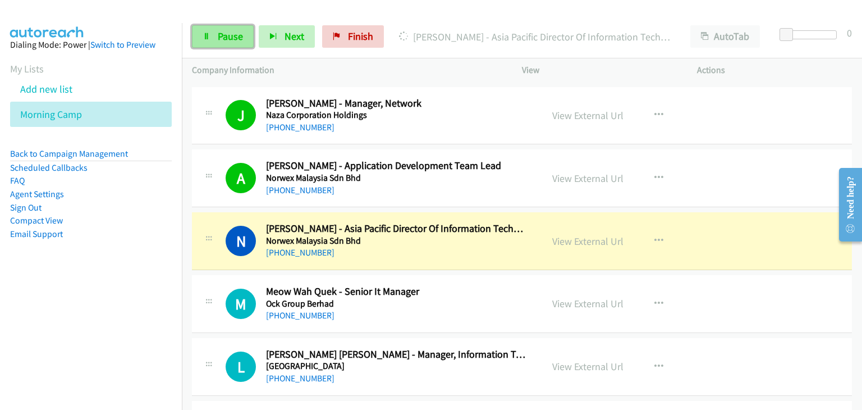
click at [213, 38] on link "Pause" at bounding box center [223, 36] width 62 height 22
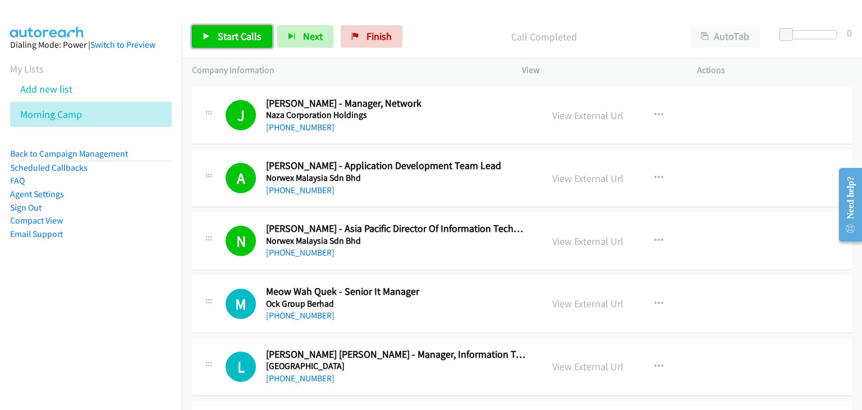
drag, startPoint x: 220, startPoint y: 38, endPoint x: 465, endPoint y: 244, distance: 319.8
click at [221, 38] on span "Start Calls" at bounding box center [240, 36] width 44 height 13
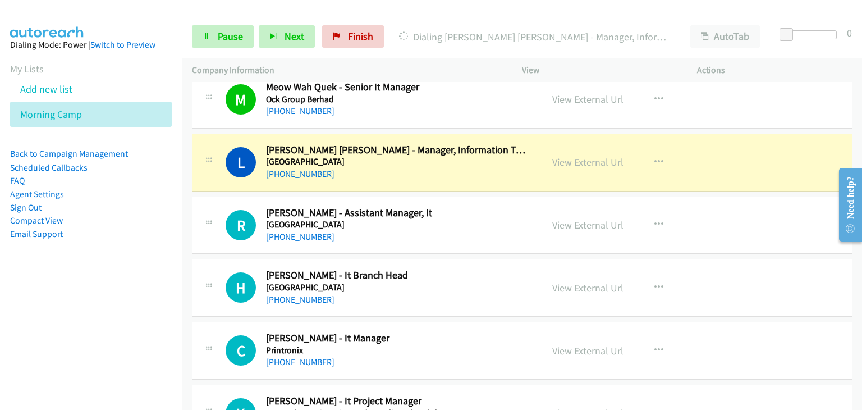
scroll to position [5556, 0]
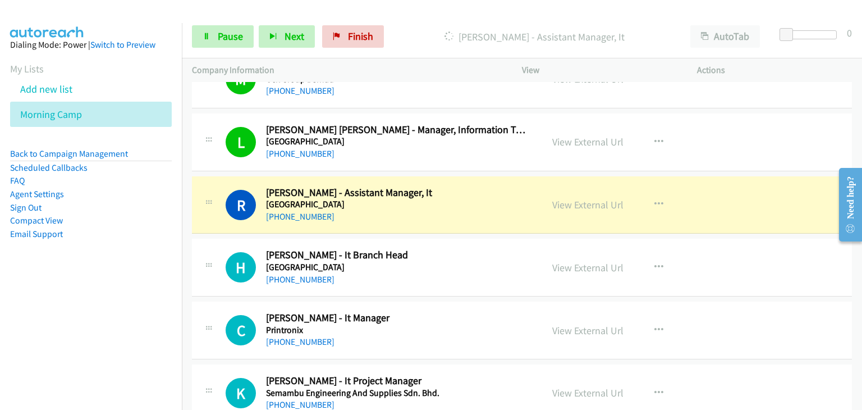
click at [209, 287] on td "H Callback Scheduled [PERSON_NAME][GEOGRAPHIC_DATA] Asia/[GEOGRAPHIC_DATA] [PHO…" at bounding box center [522, 267] width 680 height 63
drag, startPoint x: 604, startPoint y: 194, endPoint x: 609, endPoint y: 198, distance: 6.4
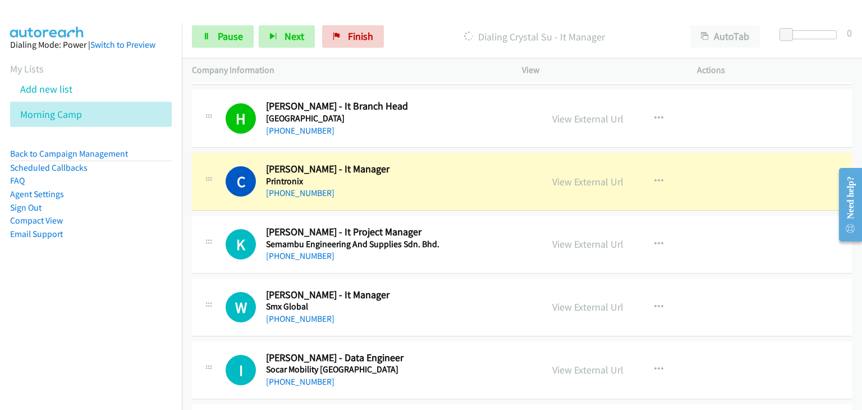
scroll to position [5724, 0]
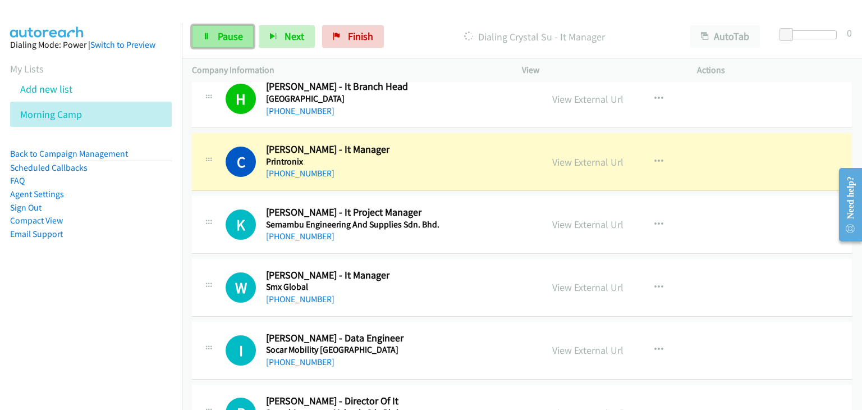
click at [218, 47] on link "Pause" at bounding box center [223, 36] width 62 height 22
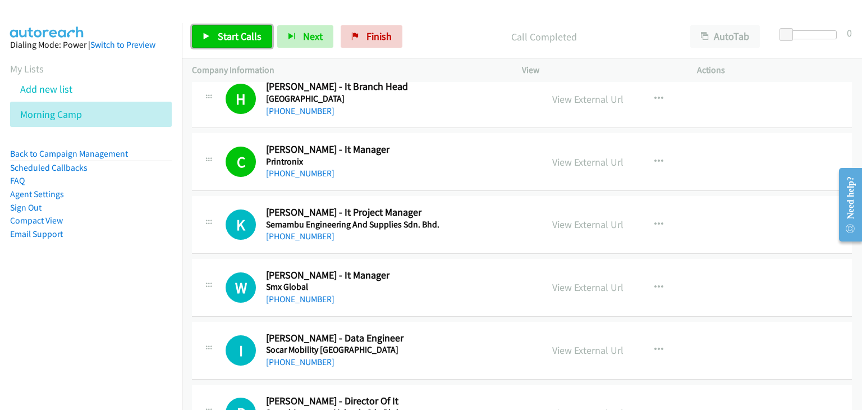
click at [243, 45] on link "Start Calls" at bounding box center [232, 36] width 80 height 22
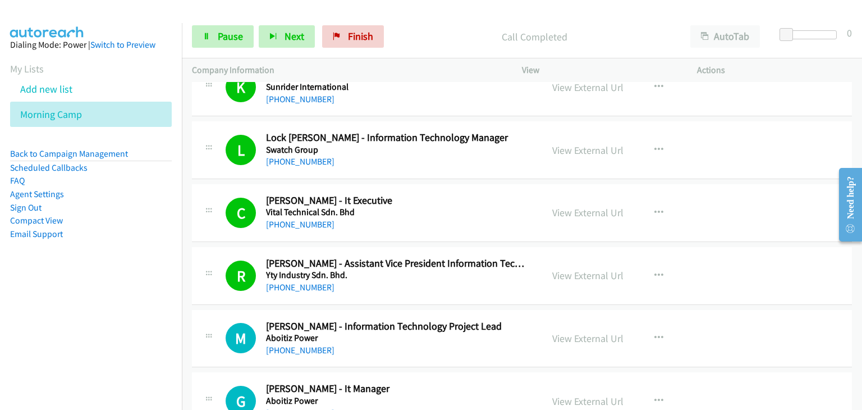
scroll to position [6173, 0]
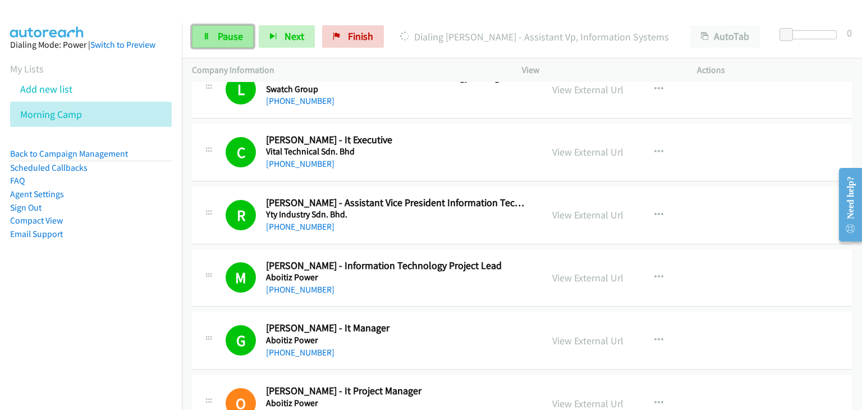
click at [235, 36] on span "Pause" at bounding box center [230, 36] width 25 height 13
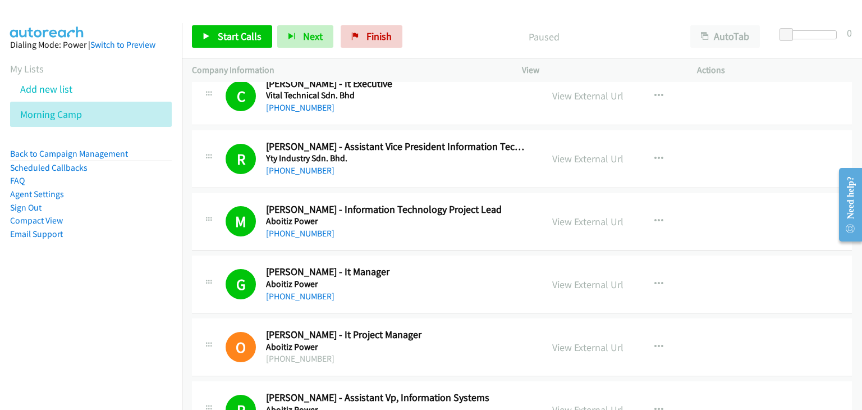
scroll to position [6342, 0]
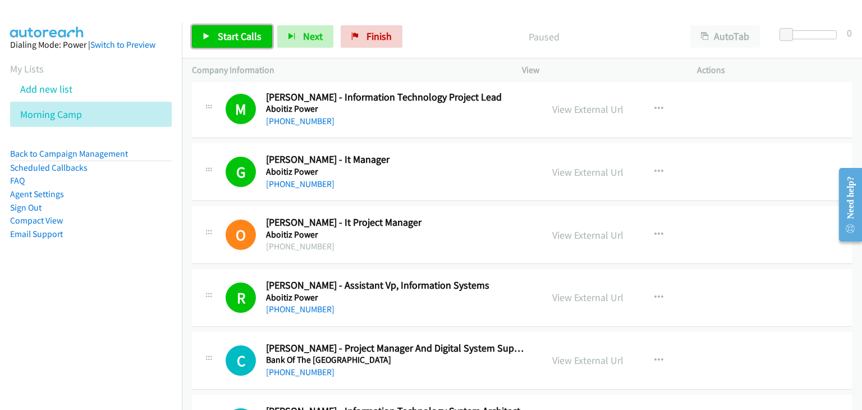
click at [219, 35] on span "Start Calls" at bounding box center [240, 36] width 44 height 13
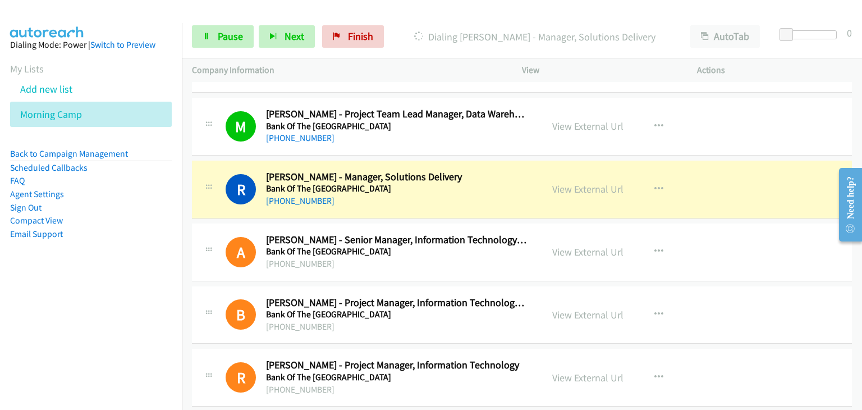
scroll to position [6847, 0]
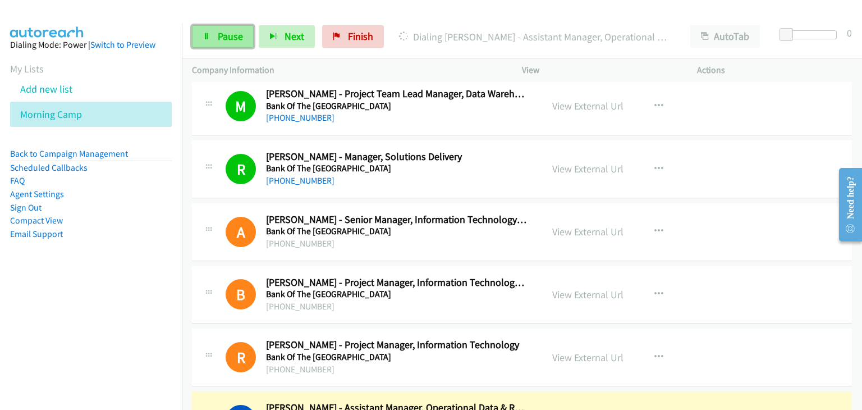
click at [223, 35] on span "Pause" at bounding box center [230, 36] width 25 height 13
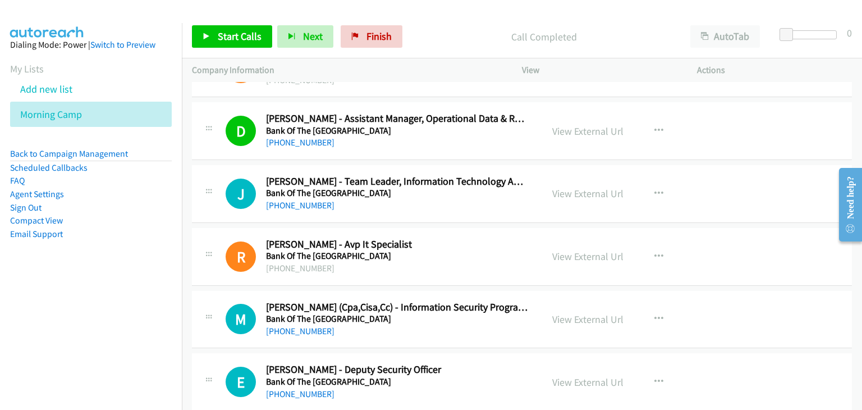
scroll to position [7183, 0]
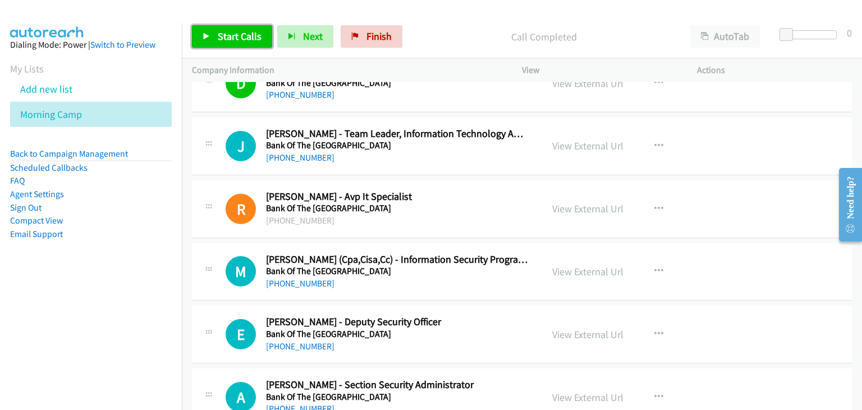
click at [240, 41] on span "Start Calls" at bounding box center [240, 36] width 44 height 13
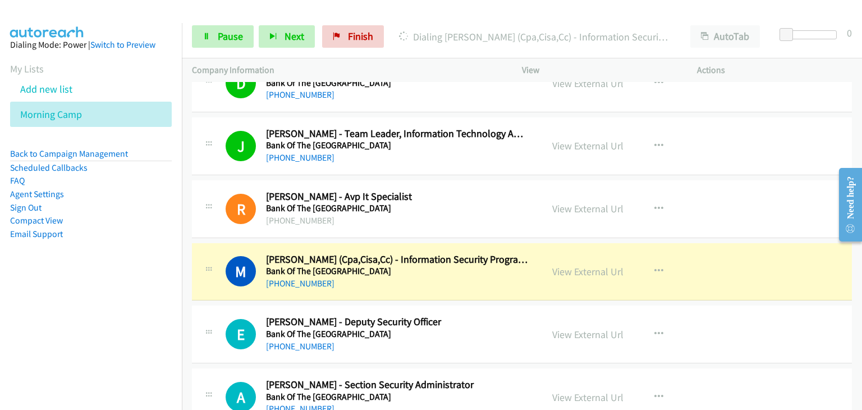
click at [265, 240] on td "M Callback Scheduled [PERSON_NAME] (Cpa,Cisa,Cc) - Information Security Program…" at bounding box center [522, 271] width 680 height 63
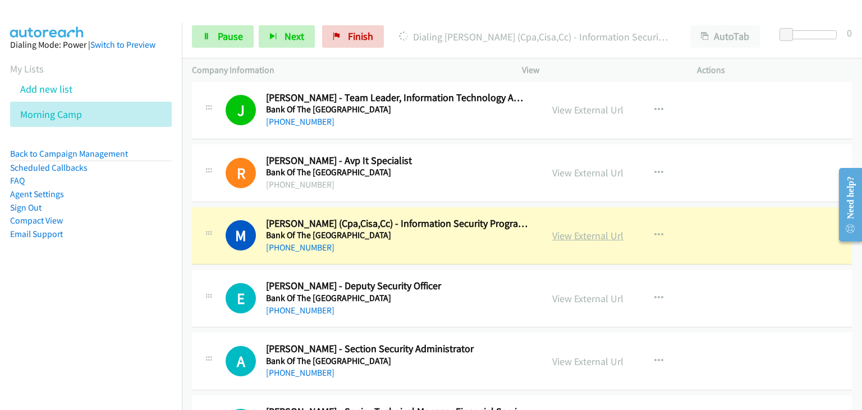
scroll to position [7239, 0]
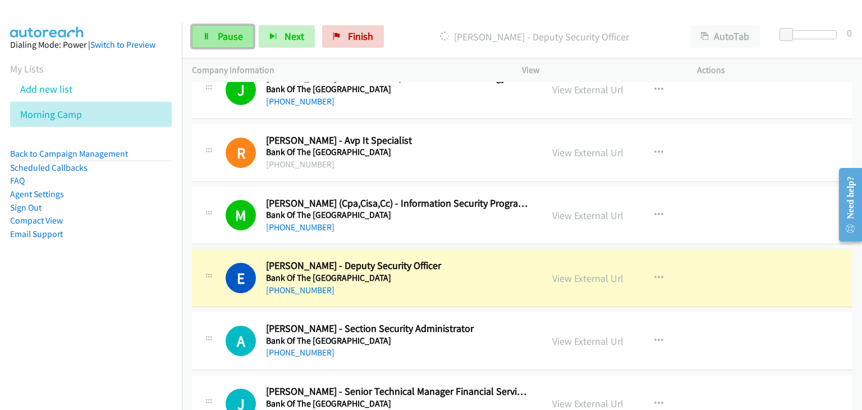
click at [231, 39] on span "Pause" at bounding box center [230, 36] width 25 height 13
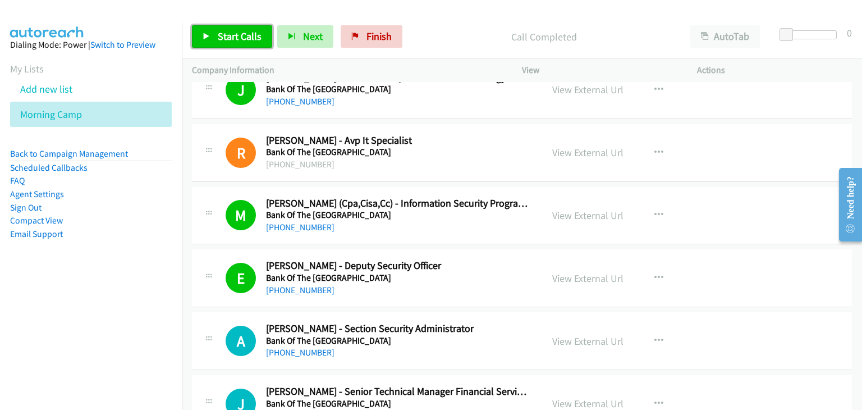
click at [224, 34] on span "Start Calls" at bounding box center [240, 36] width 44 height 13
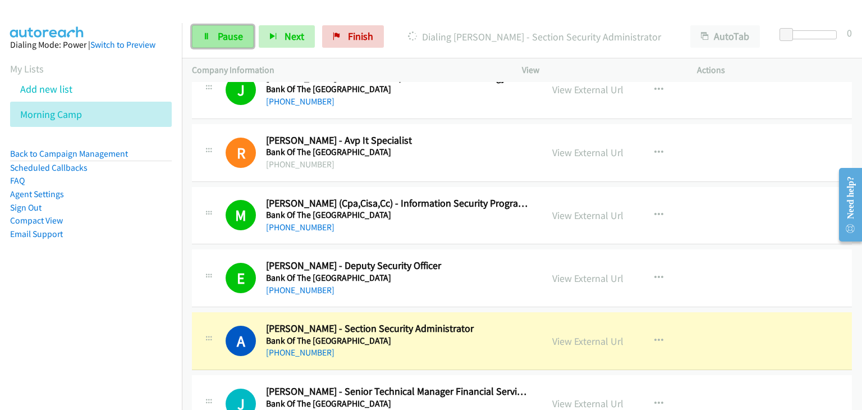
click at [214, 44] on link "Pause" at bounding box center [223, 36] width 62 height 22
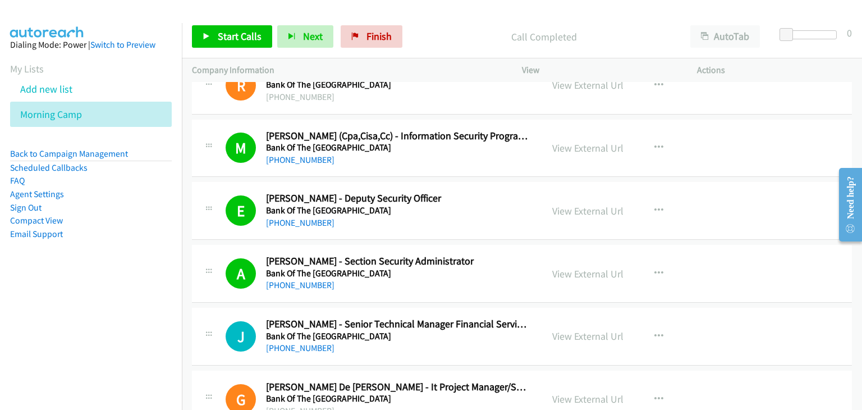
scroll to position [7352, 0]
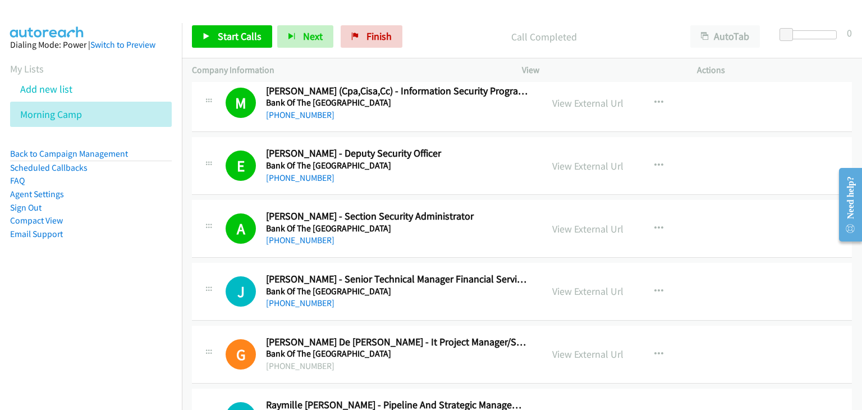
click at [215, 56] on div "Start Calls Pause Next Finish Call Completed AutoTab AutoTab 0" at bounding box center [522, 36] width 680 height 43
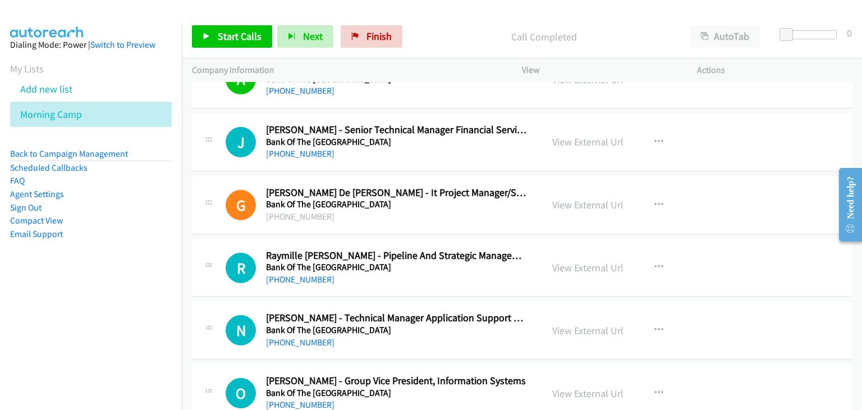
scroll to position [7520, 0]
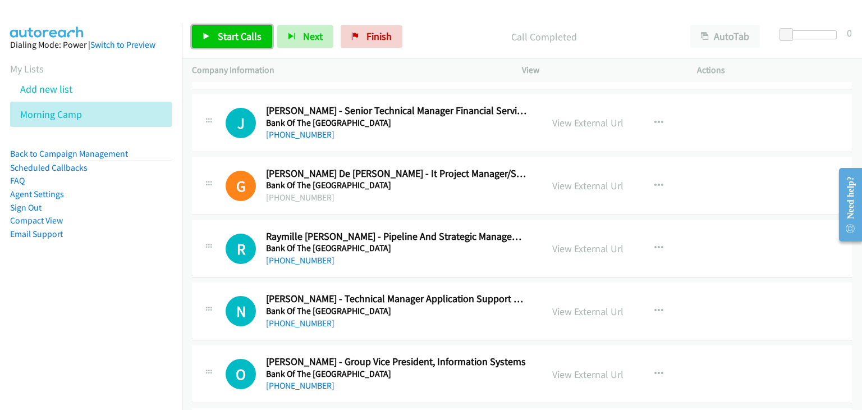
click at [215, 30] on link "Start Calls" at bounding box center [232, 36] width 80 height 22
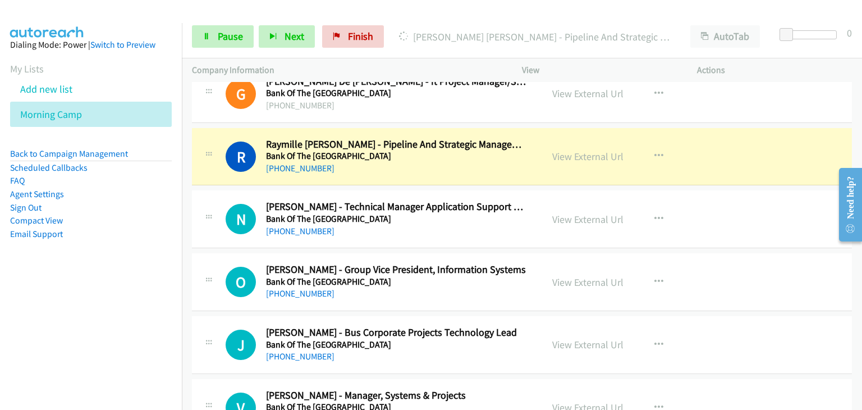
scroll to position [7632, 0]
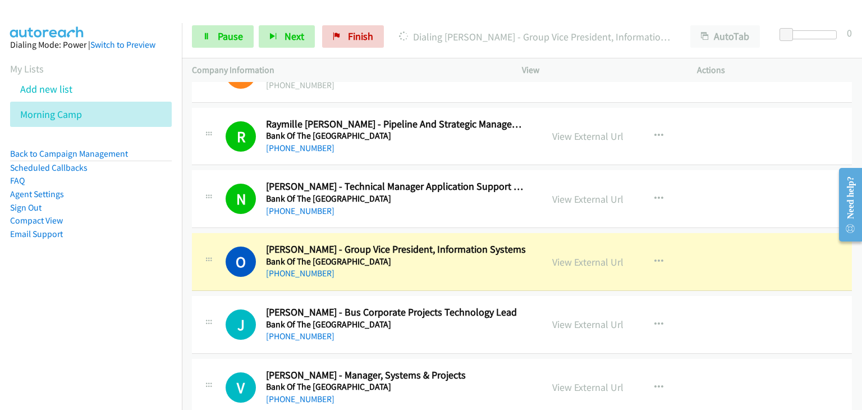
click at [242, 233] on div "O Callback Scheduled [PERSON_NAME] - Group Vice President, Information Systems …" at bounding box center [522, 262] width 660 height 58
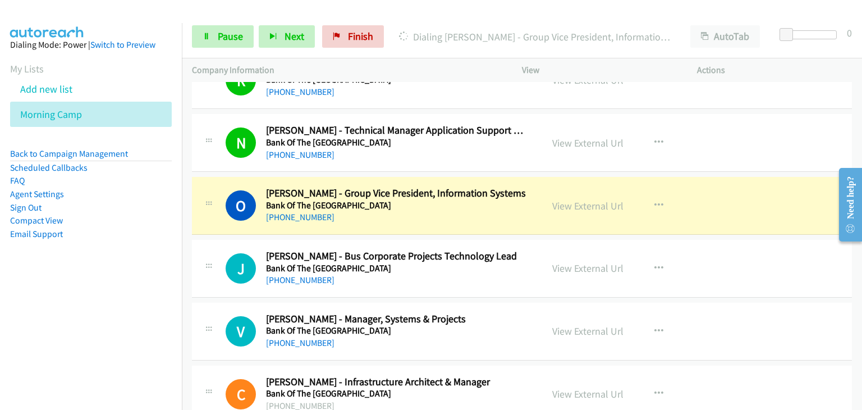
scroll to position [7745, 0]
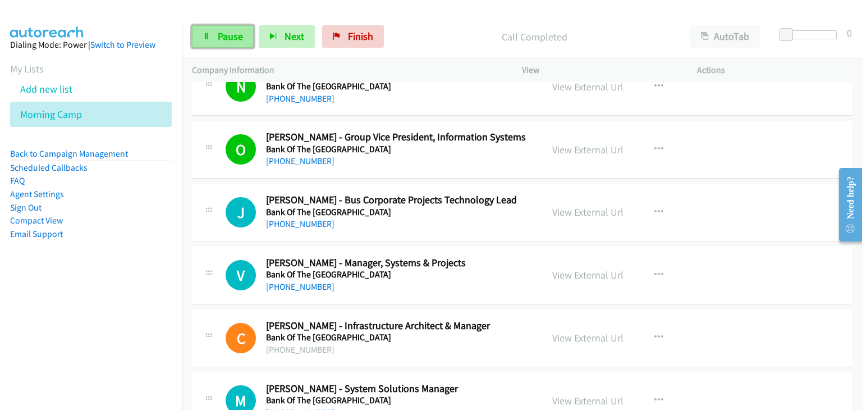
click at [210, 45] on link "Pause" at bounding box center [223, 36] width 62 height 22
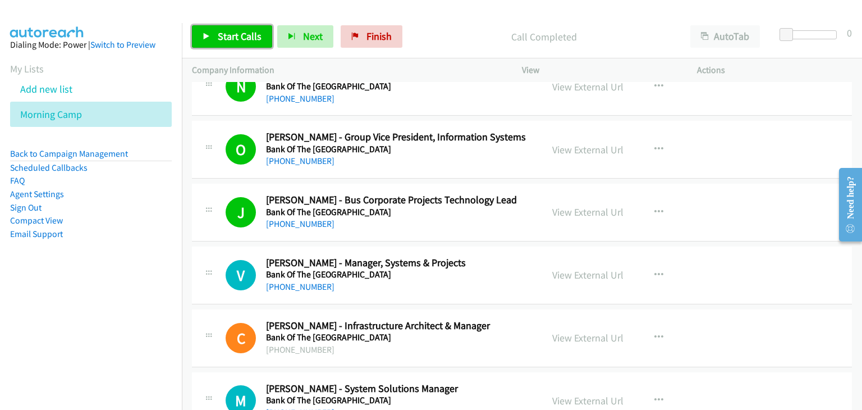
click at [209, 33] on icon at bounding box center [207, 37] width 8 height 8
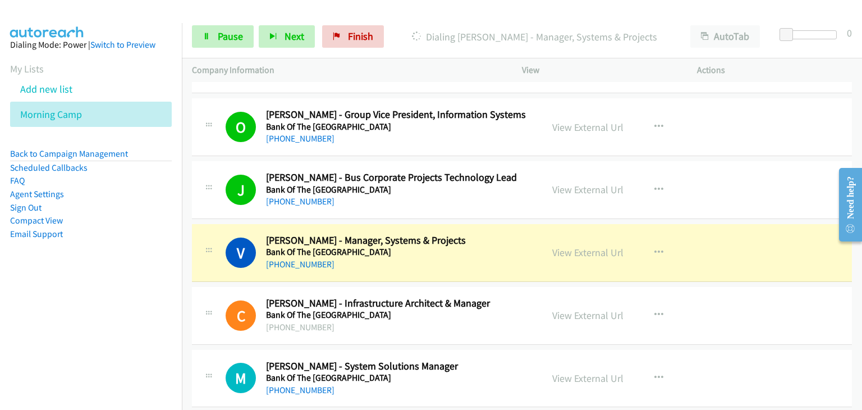
scroll to position [7801, 0]
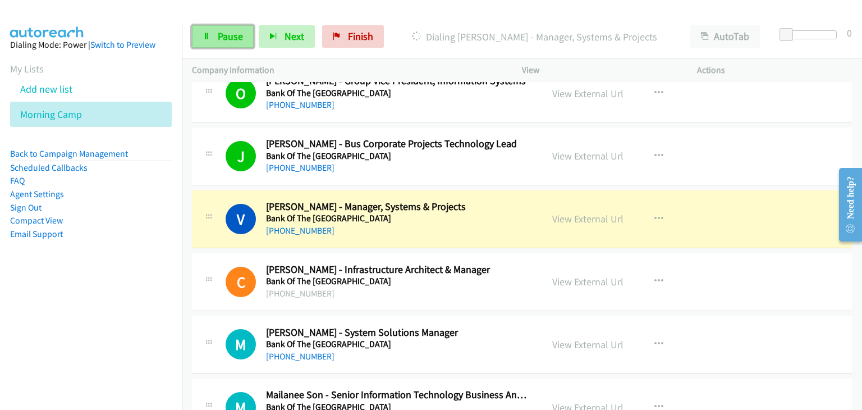
click at [239, 38] on span "Pause" at bounding box center [230, 36] width 25 height 13
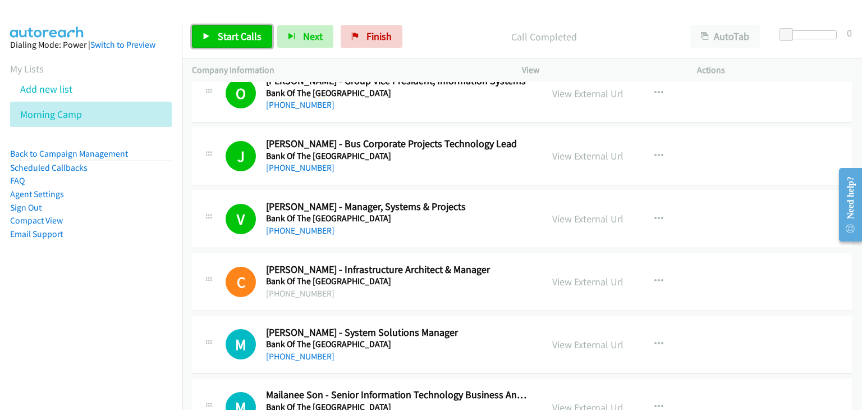
click at [230, 40] on span "Start Calls" at bounding box center [240, 36] width 44 height 13
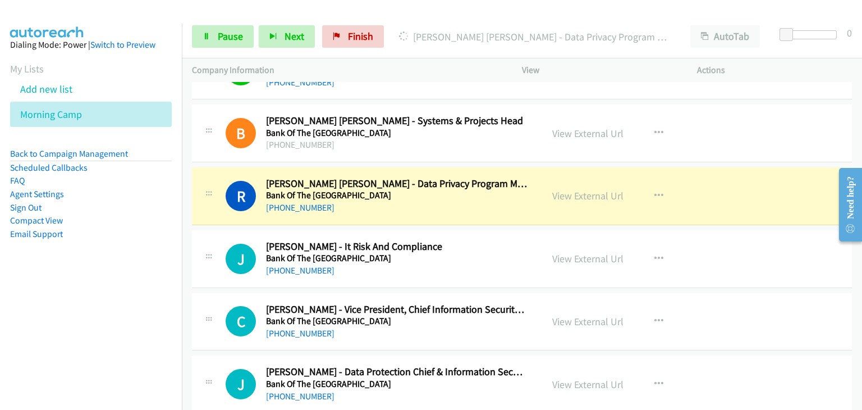
scroll to position [8193, 0]
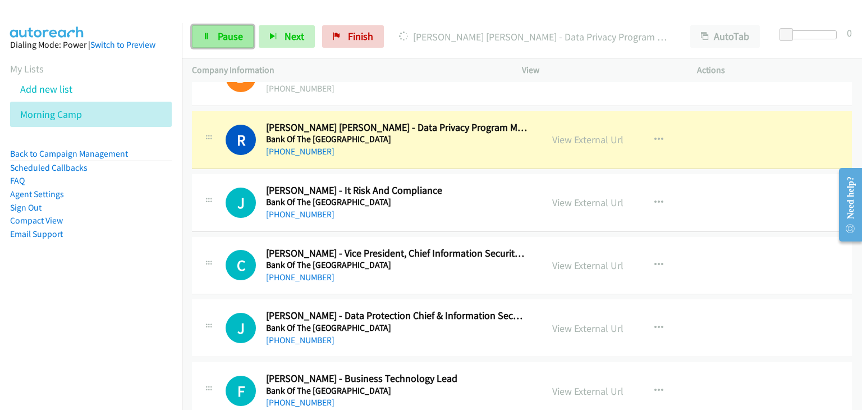
click at [230, 34] on span "Pause" at bounding box center [230, 36] width 25 height 13
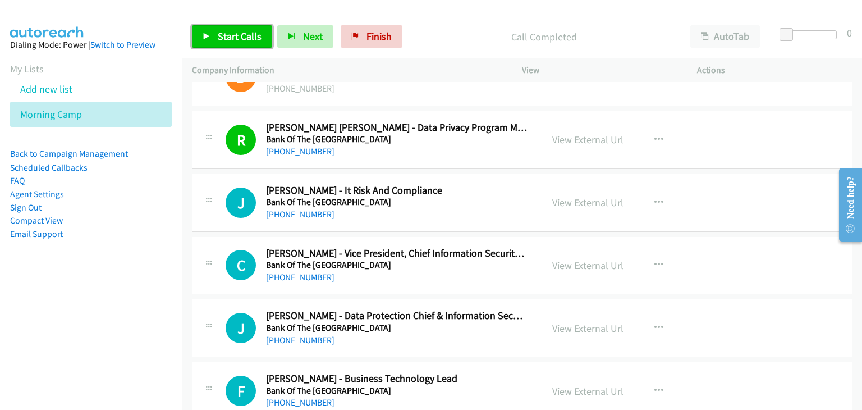
drag, startPoint x: 223, startPoint y: 40, endPoint x: 266, endPoint y: 45, distance: 42.9
click at [223, 41] on span "Start Calls" at bounding box center [240, 36] width 44 height 13
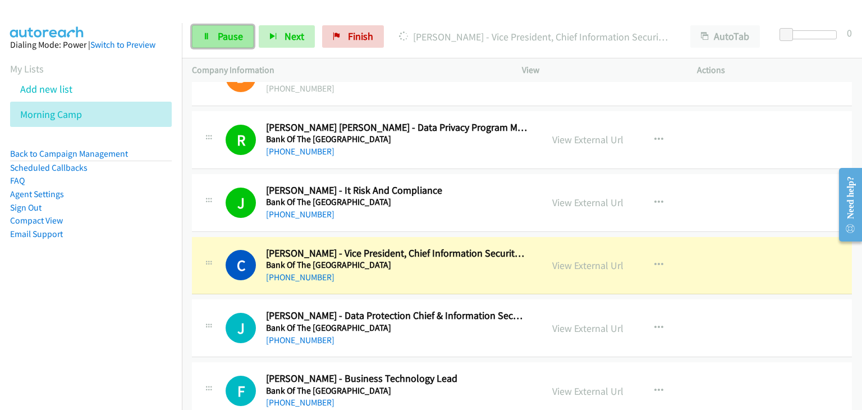
click at [212, 35] on link "Pause" at bounding box center [223, 36] width 62 height 22
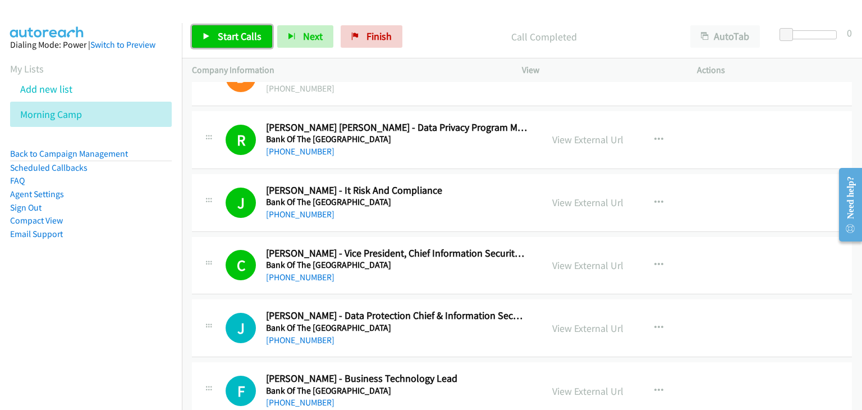
click at [197, 44] on link "Start Calls" at bounding box center [232, 36] width 80 height 22
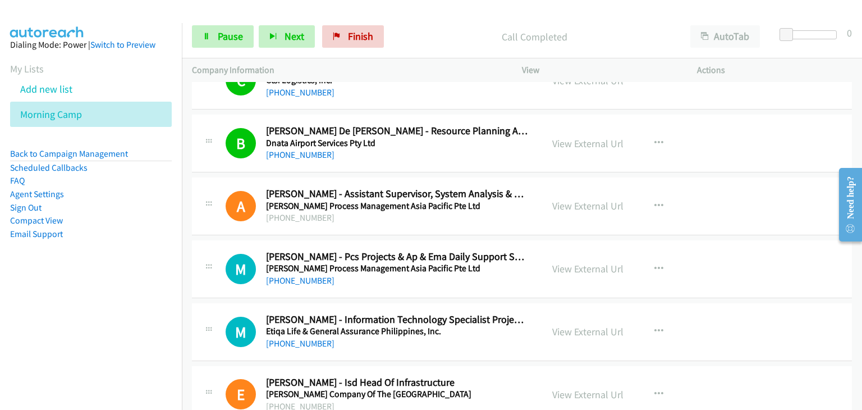
scroll to position [8811, 0]
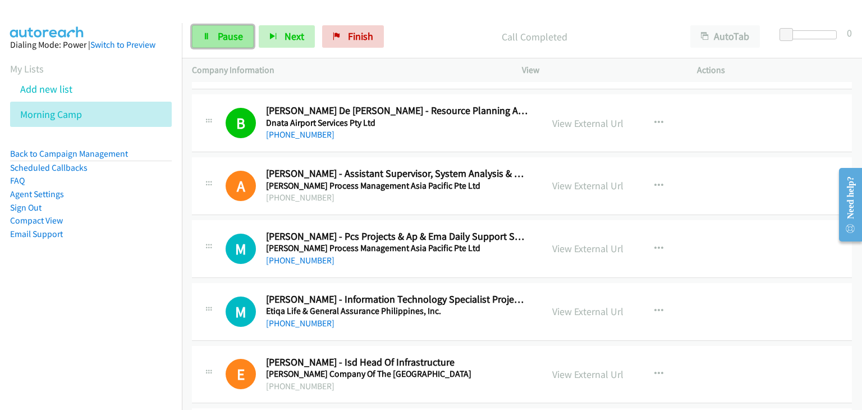
drag, startPoint x: 597, startPoint y: 236, endPoint x: 218, endPoint y: 34, distance: 429.3
click at [218, 34] on span "Pause" at bounding box center [230, 36] width 25 height 13
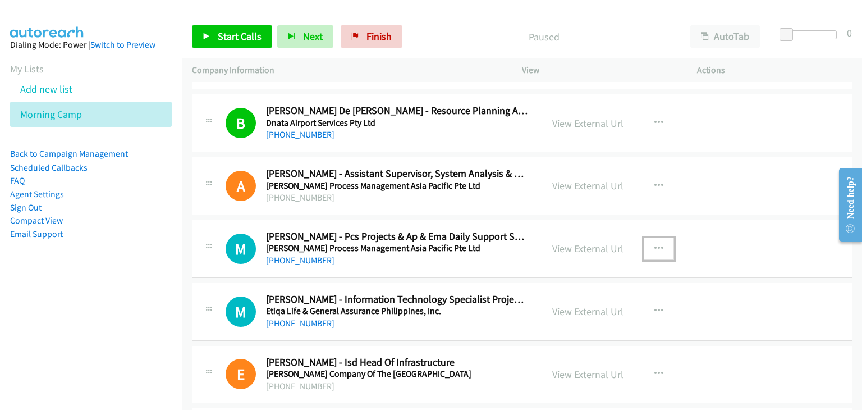
click at [654, 244] on icon "button" at bounding box center [658, 248] width 9 height 9
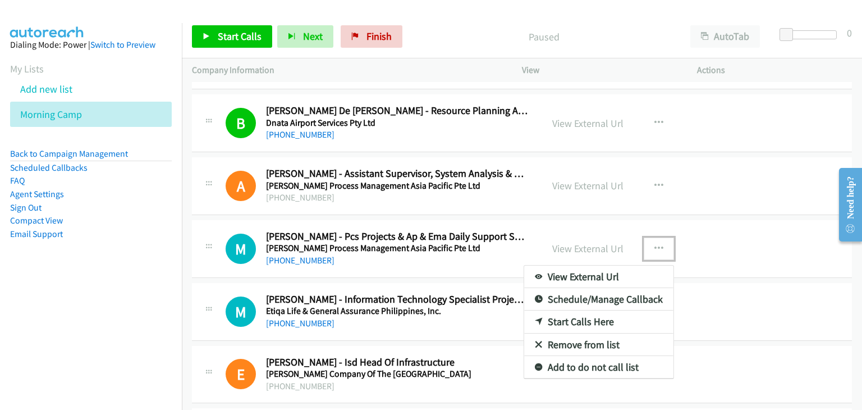
click at [575, 310] on link "Start Calls Here" at bounding box center [598, 321] width 149 height 22
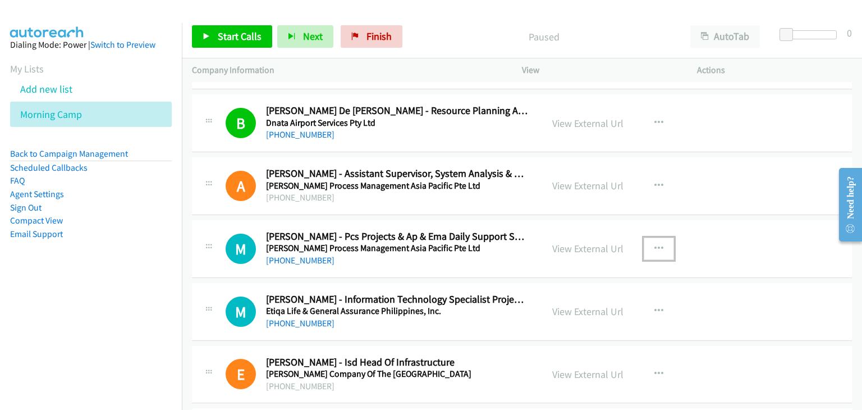
drag, startPoint x: 650, startPoint y: 237, endPoint x: 646, endPoint y: 265, distance: 28.3
click at [650, 237] on button "button" at bounding box center [659, 248] width 30 height 22
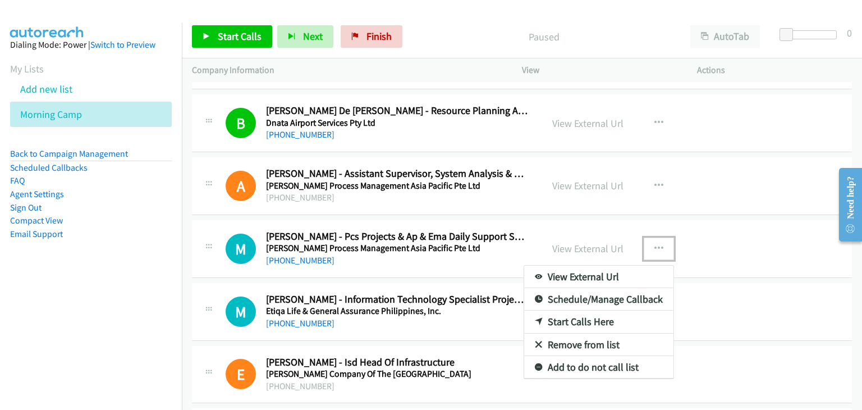
click at [592, 310] on link "Start Calls Here" at bounding box center [598, 321] width 149 height 22
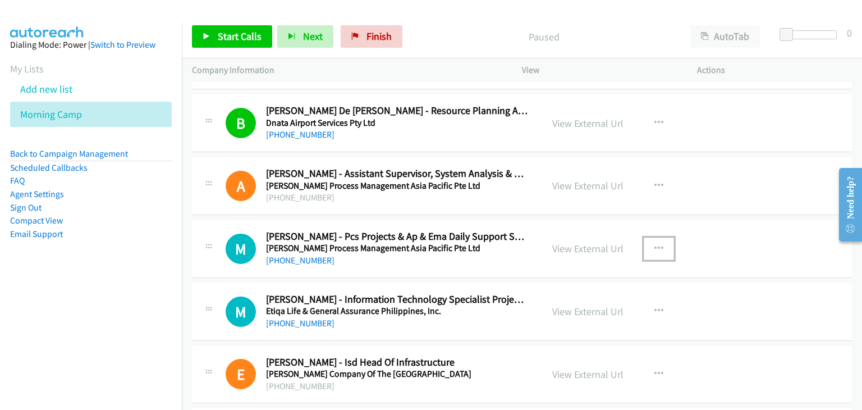
click at [654, 244] on icon "button" at bounding box center [658, 248] width 9 height 9
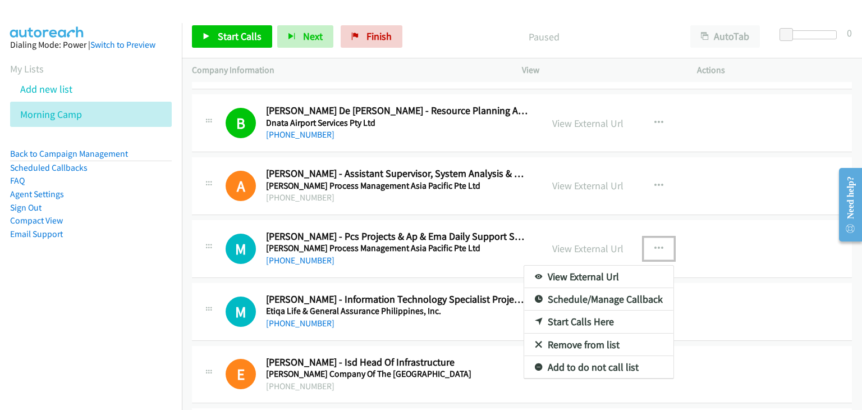
click at [596, 310] on link "Start Calls Here" at bounding box center [598, 321] width 149 height 22
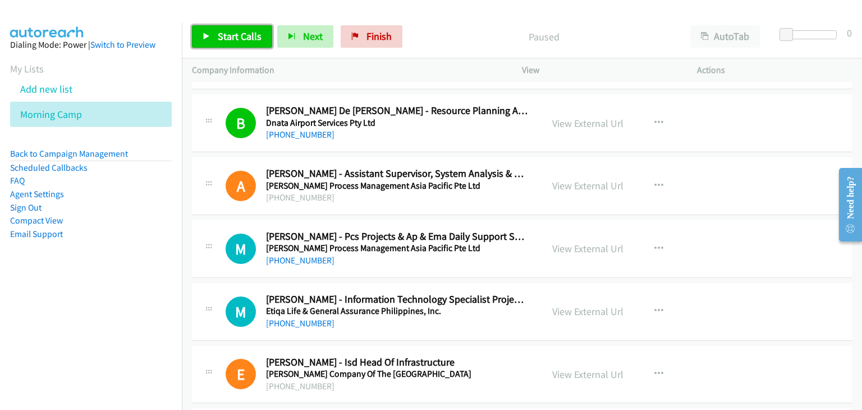
click at [218, 34] on span "Start Calls" at bounding box center [240, 36] width 44 height 13
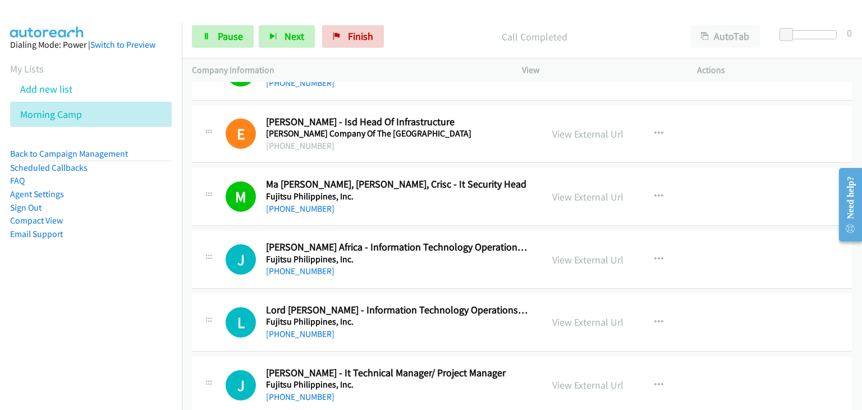
scroll to position [9035, 0]
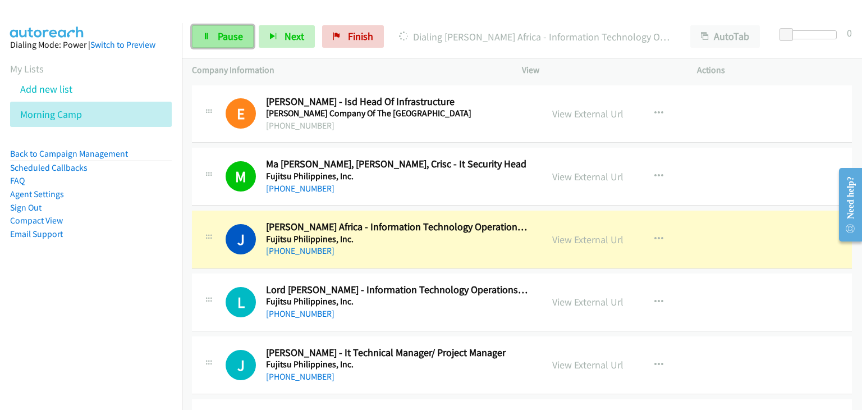
click at [225, 33] on span "Pause" at bounding box center [230, 36] width 25 height 13
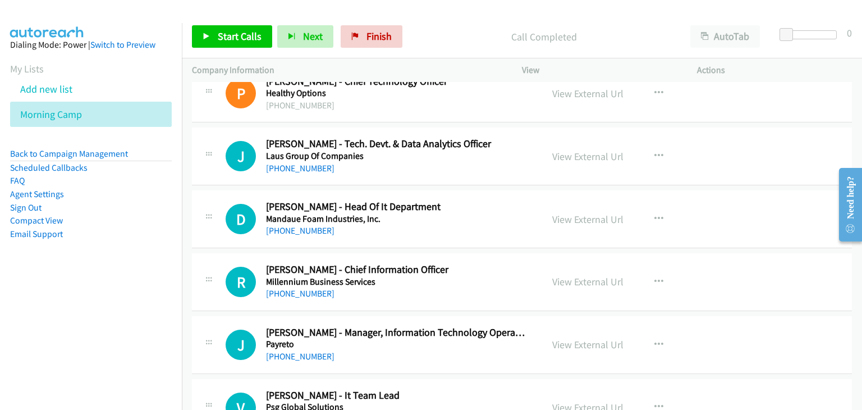
scroll to position [9372, 0]
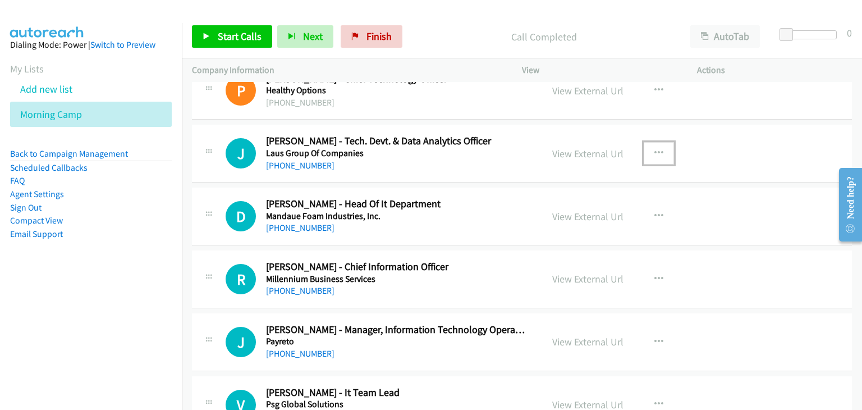
click at [654, 149] on icon "button" at bounding box center [658, 153] width 9 height 9
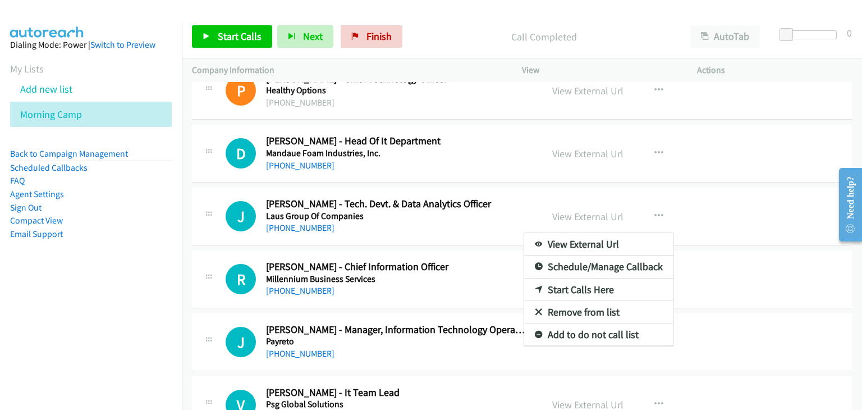
drag, startPoint x: 655, startPoint y: 133, endPoint x: 651, endPoint y: 137, distance: 6.3
click at [646, 134] on div at bounding box center [431, 205] width 862 height 410
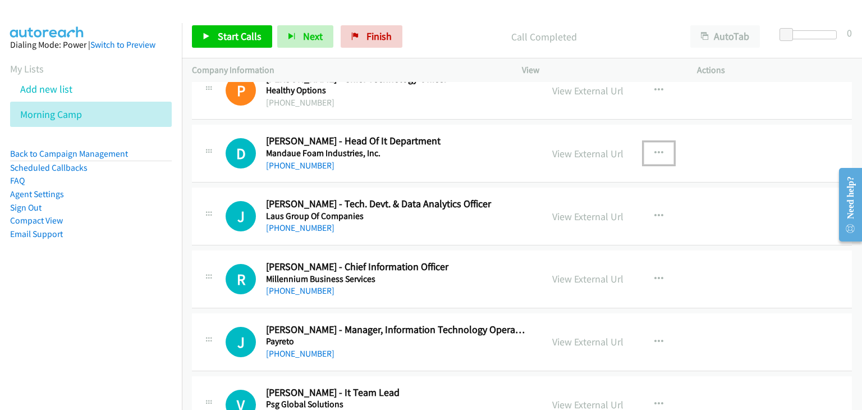
click at [654, 149] on icon "button" at bounding box center [658, 153] width 9 height 9
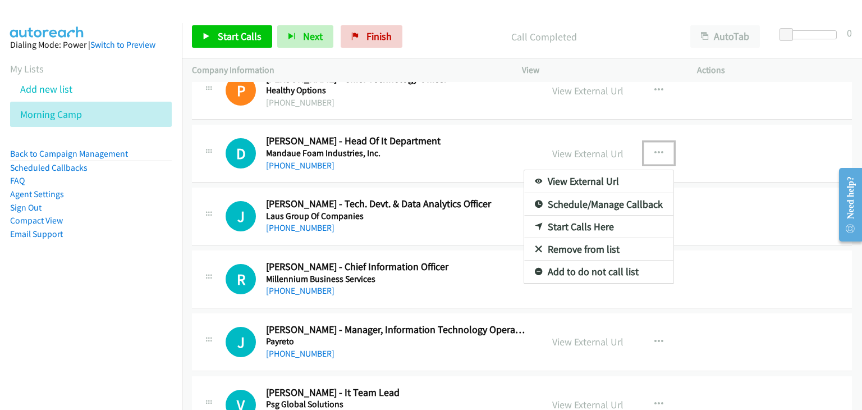
click at [560, 215] on link "Start Calls Here" at bounding box center [598, 226] width 149 height 22
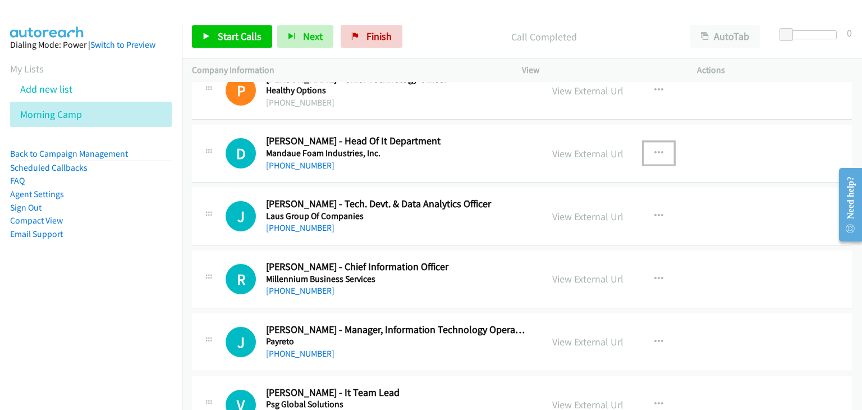
click at [648, 142] on button "button" at bounding box center [659, 153] width 30 height 22
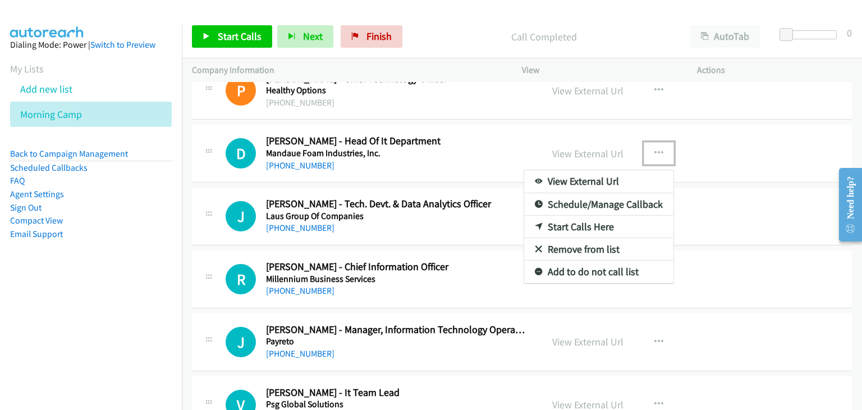
click at [549, 215] on link "Start Calls Here" at bounding box center [598, 226] width 149 height 22
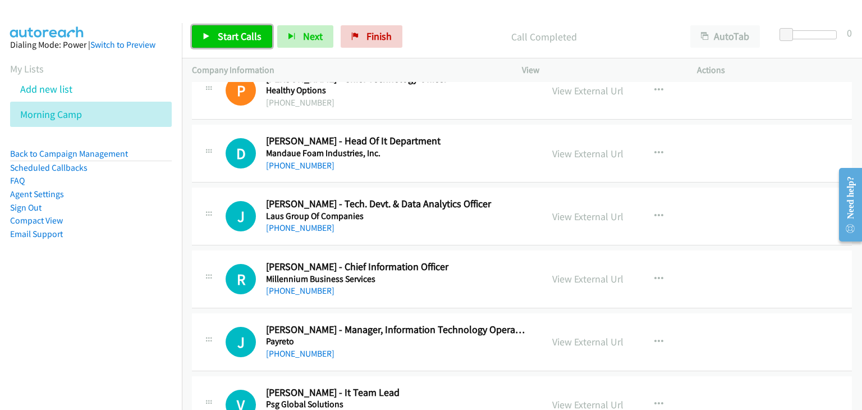
click at [213, 35] on link "Start Calls" at bounding box center [232, 36] width 80 height 22
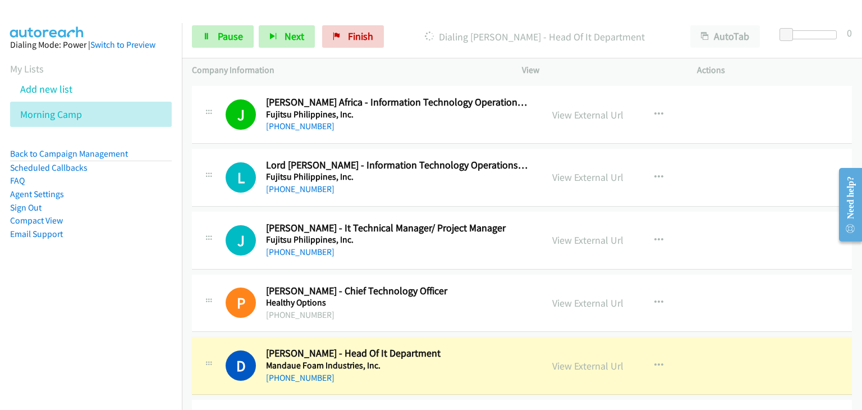
scroll to position [9147, 0]
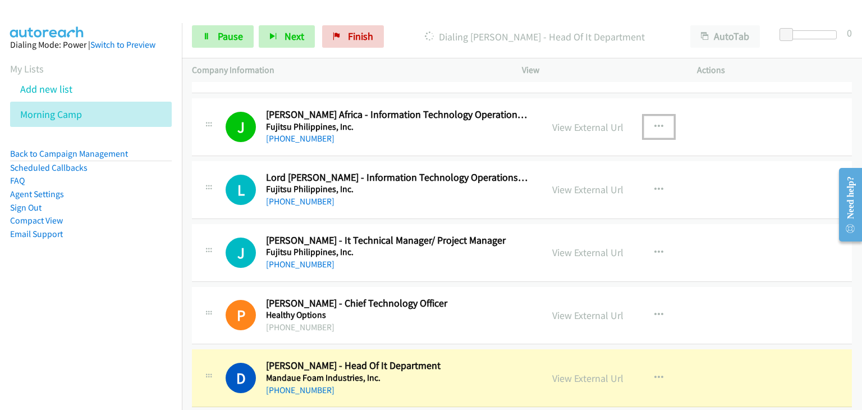
drag, startPoint x: 655, startPoint y: 109, endPoint x: 656, endPoint y: 117, distance: 7.3
click at [655, 122] on icon "button" at bounding box center [658, 126] width 9 height 9
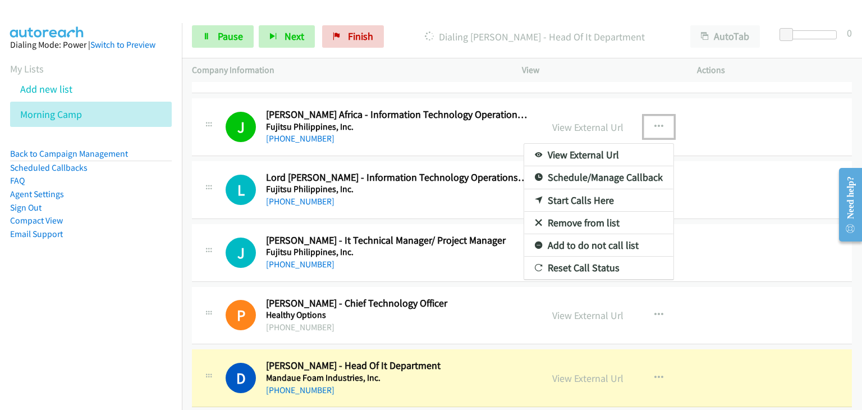
click at [598, 212] on link "Remove from list" at bounding box center [598, 223] width 149 height 22
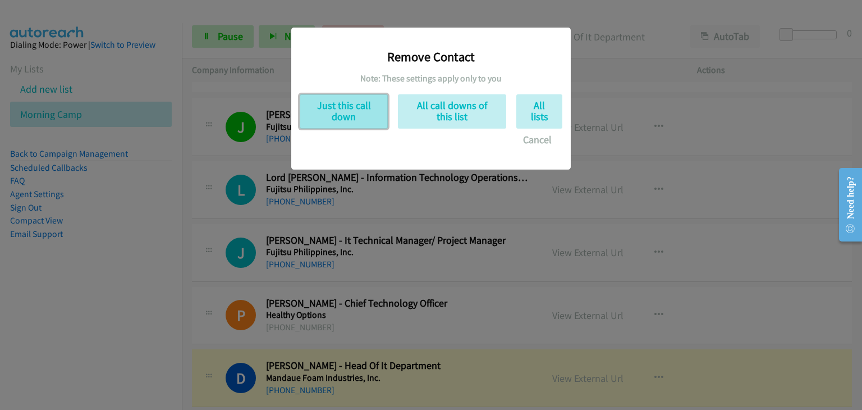
click at [318, 104] on button "Just this call down" at bounding box center [344, 111] width 88 height 34
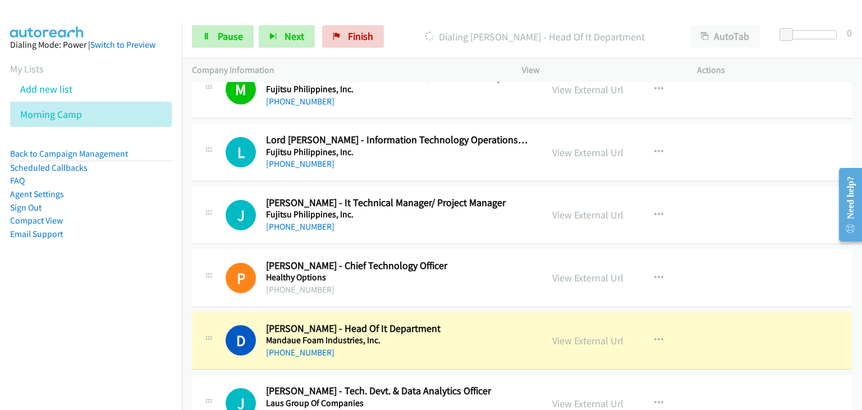
scroll to position [9197, 0]
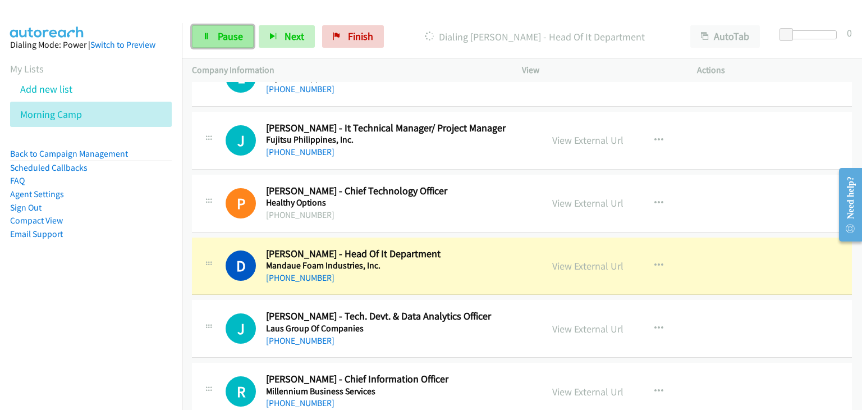
click at [214, 39] on link "Pause" at bounding box center [223, 36] width 62 height 22
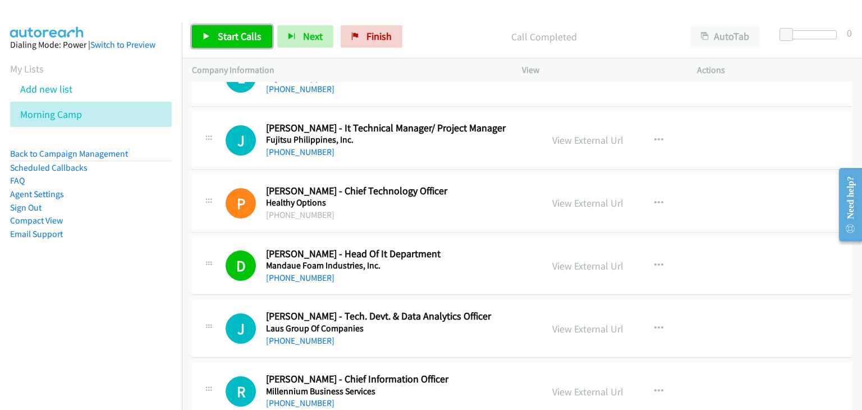
click at [222, 26] on link "Start Calls" at bounding box center [232, 36] width 80 height 22
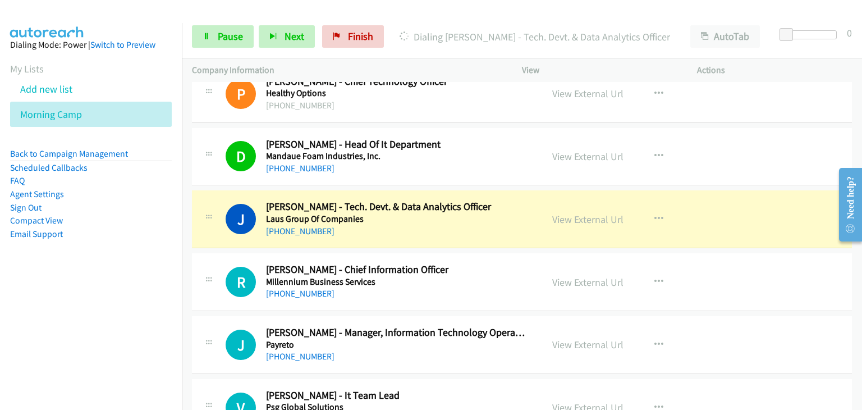
scroll to position [9309, 0]
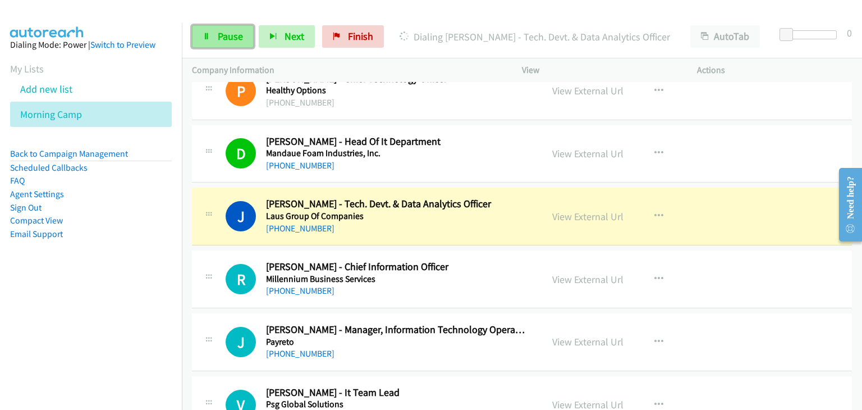
click at [218, 29] on link "Pause" at bounding box center [223, 36] width 62 height 22
